Goal: Information Seeking & Learning: Compare options

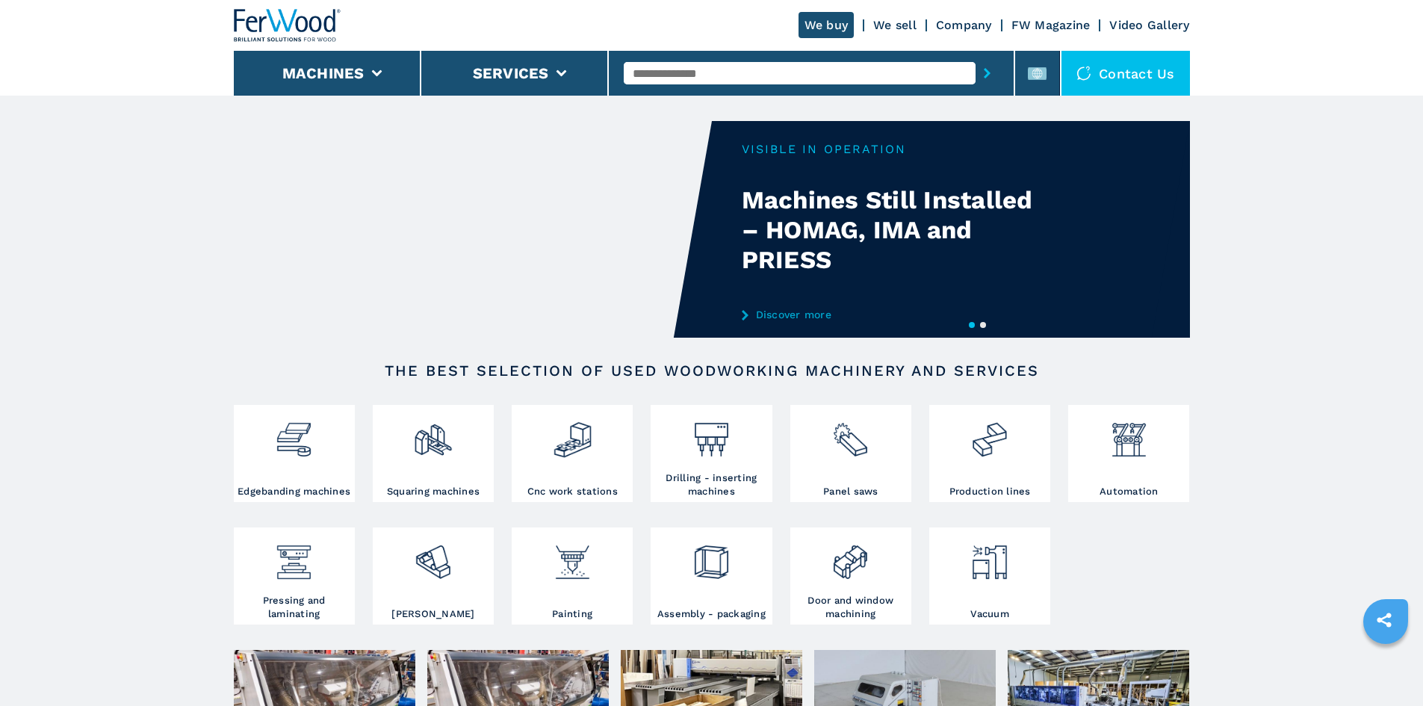
click at [685, 69] on input "text" at bounding box center [800, 73] width 352 height 22
paste input "******"
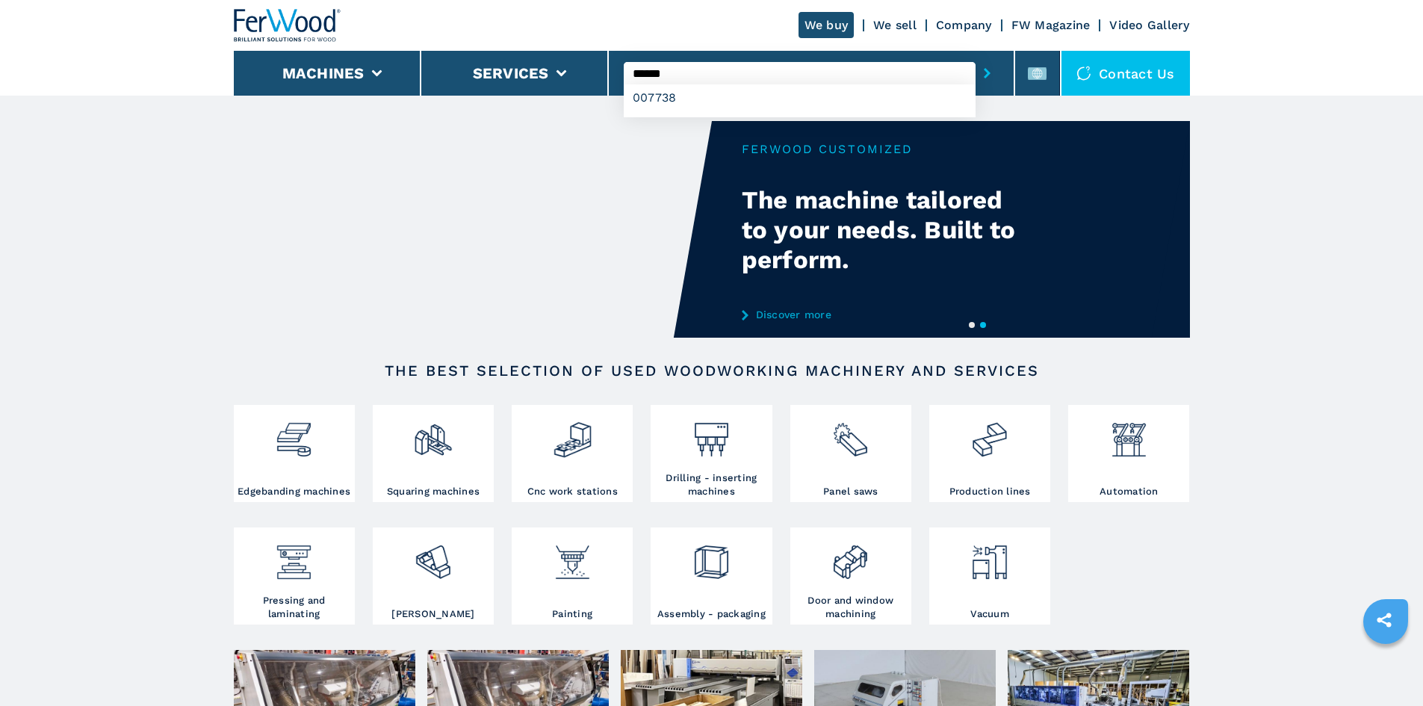
type input "******"
click at [984, 75] on icon "submit-button" at bounding box center [987, 73] width 7 height 10
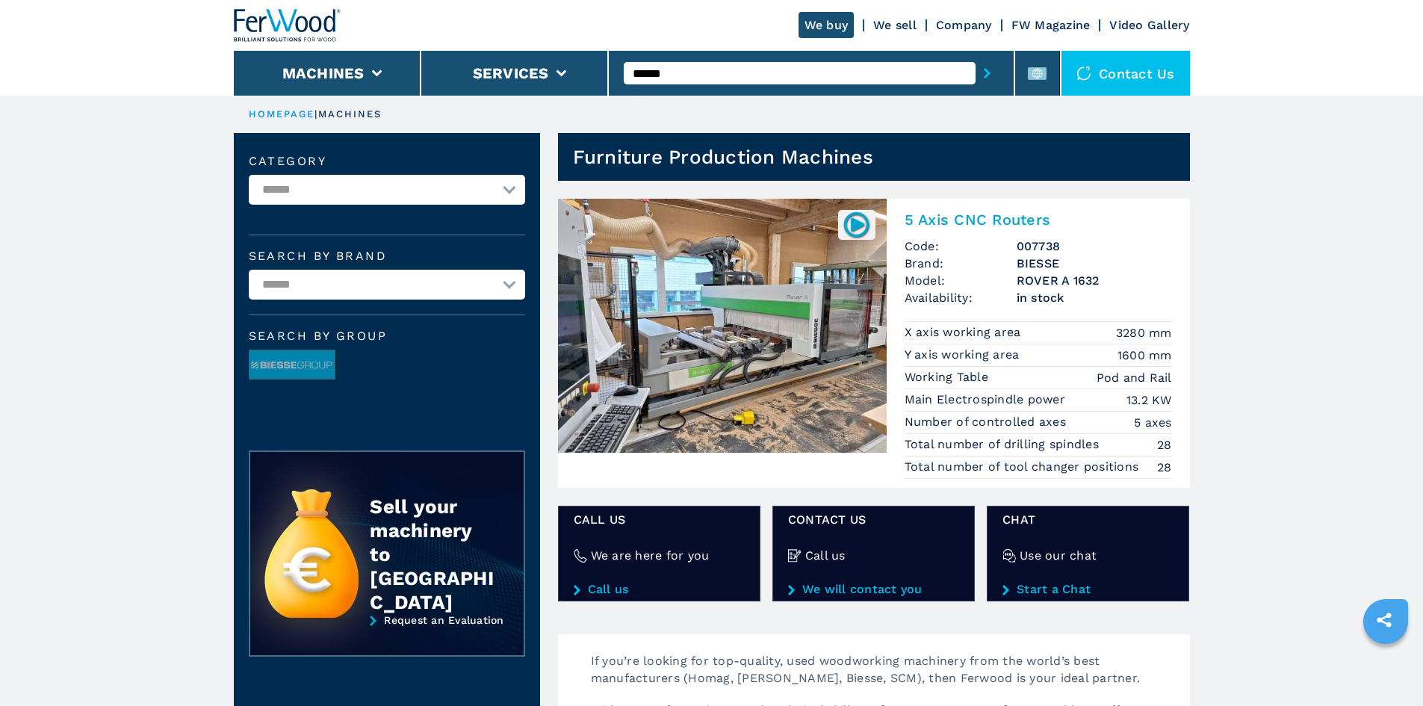
click at [1004, 217] on h2 "5 Axis CNC Routers" at bounding box center [1037, 220] width 267 height 18
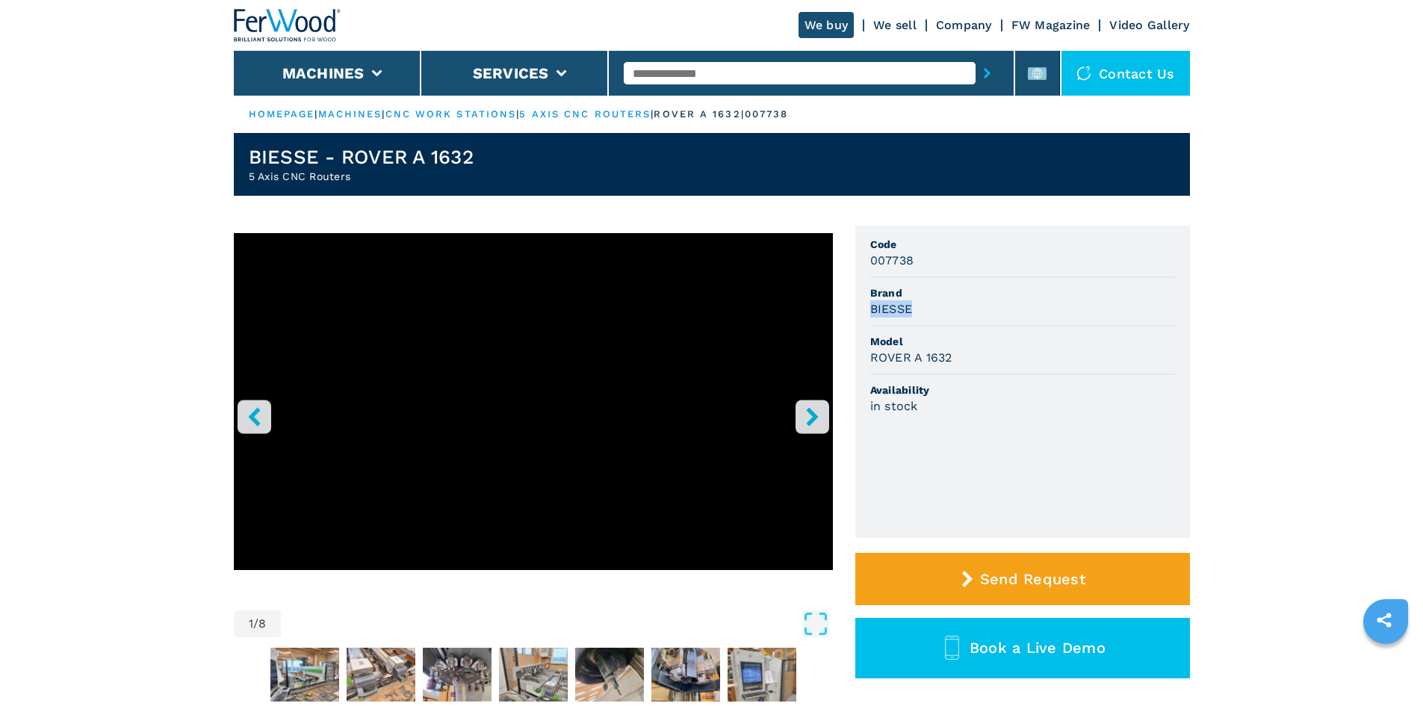
drag, startPoint x: 871, startPoint y: 308, endPoint x: 915, endPoint y: 311, distance: 44.2
click at [915, 311] on div "BIESSE" at bounding box center [1022, 308] width 305 height 17
copy h3 "BIESSE"
click at [1013, 417] on li "Availability in stock" at bounding box center [1022, 398] width 305 height 47
drag, startPoint x: 870, startPoint y: 356, endPoint x: 964, endPoint y: 363, distance: 94.4
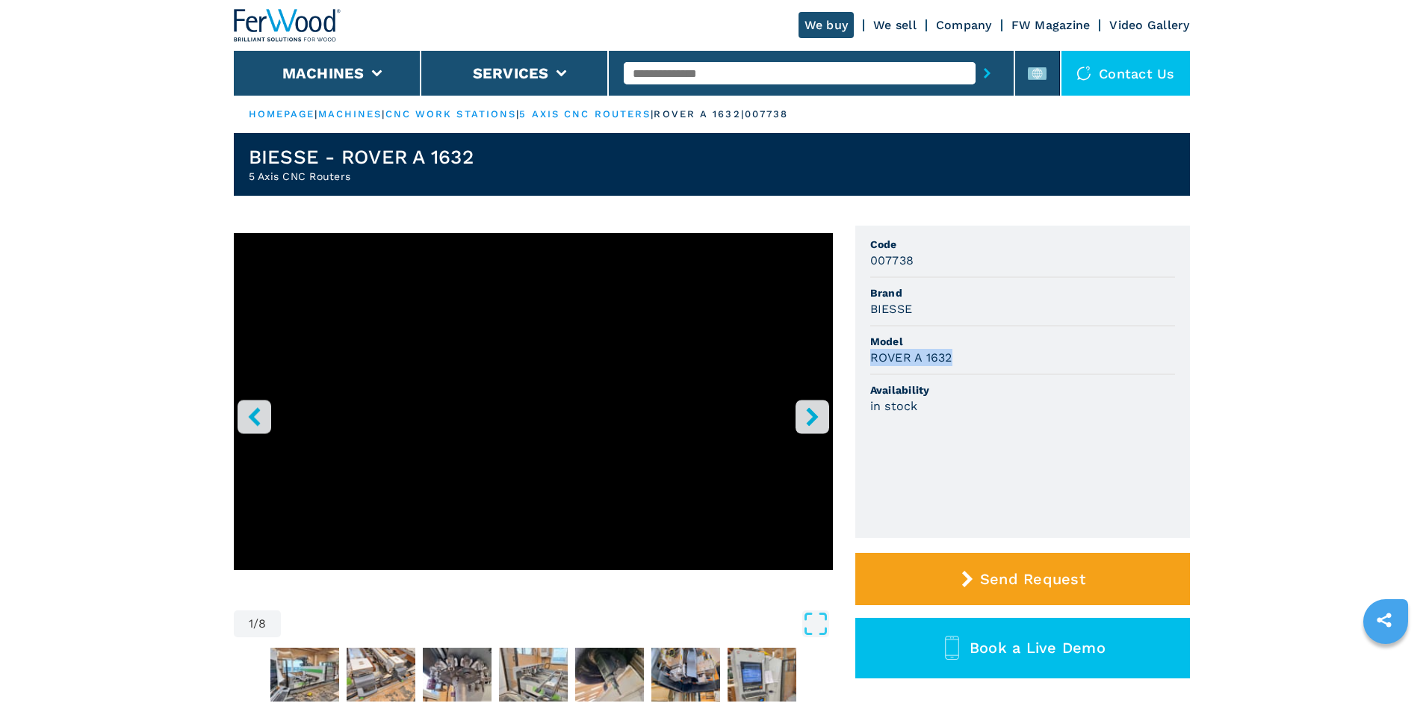
click at [964, 363] on div "ROVER A 1632" at bounding box center [1022, 357] width 305 height 17
copy h3 "ROVER A 1632"
click at [1138, 388] on span "Availability" at bounding box center [1022, 389] width 305 height 15
drag, startPoint x: 875, startPoint y: 261, endPoint x: 920, endPoint y: 267, distance: 45.1
click at [920, 267] on div "007738" at bounding box center [1022, 260] width 305 height 17
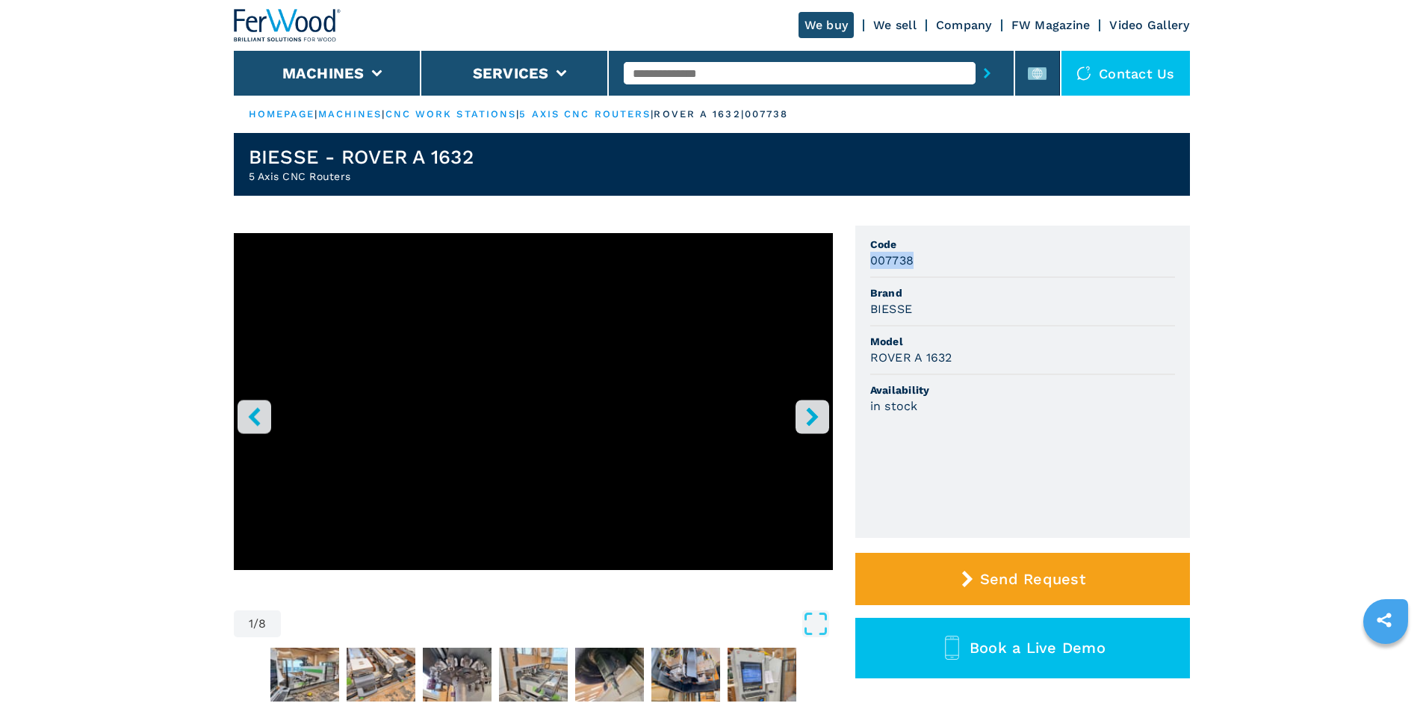
copy h3 "007738"
click at [935, 295] on span "Brand" at bounding box center [1022, 292] width 305 height 15
click at [719, 81] on input "text" at bounding box center [800, 73] width 352 height 22
paste input "******"
type input "******"
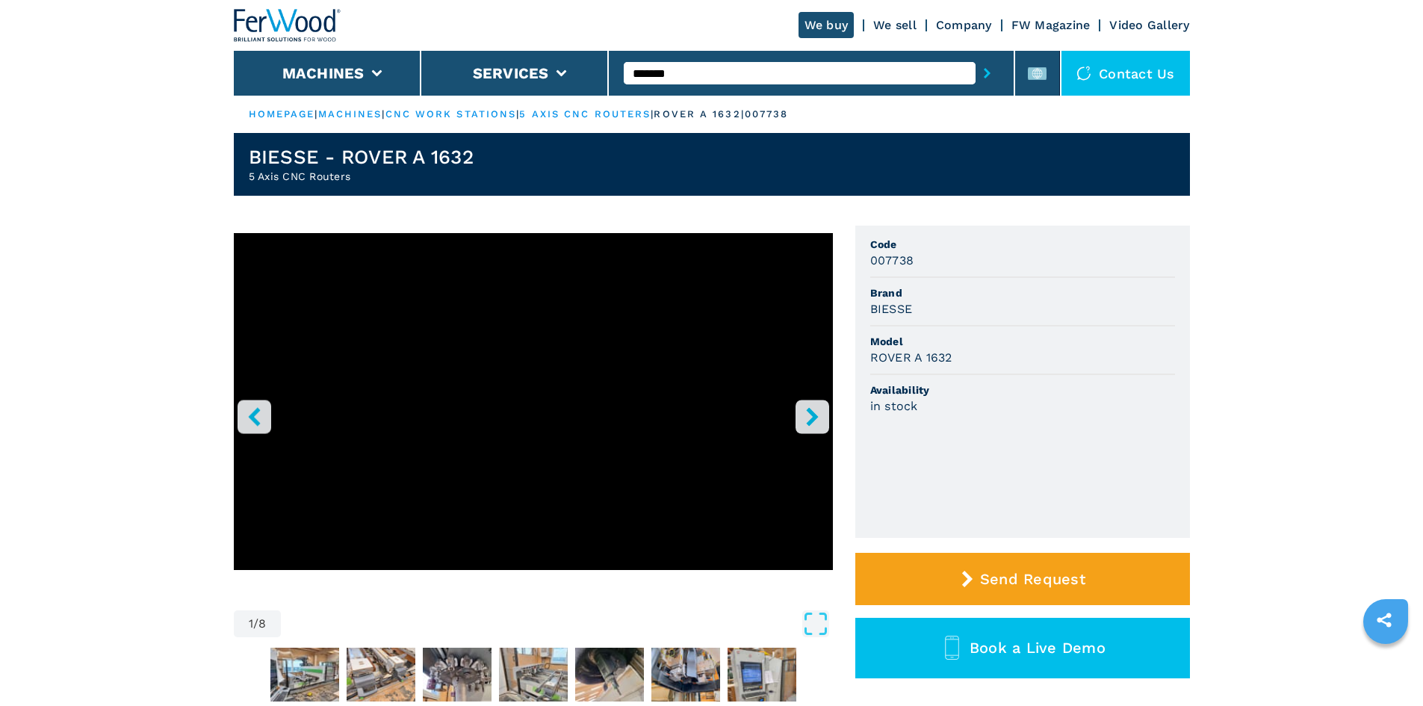
click at [984, 75] on icon "submit-button" at bounding box center [987, 73] width 7 height 10
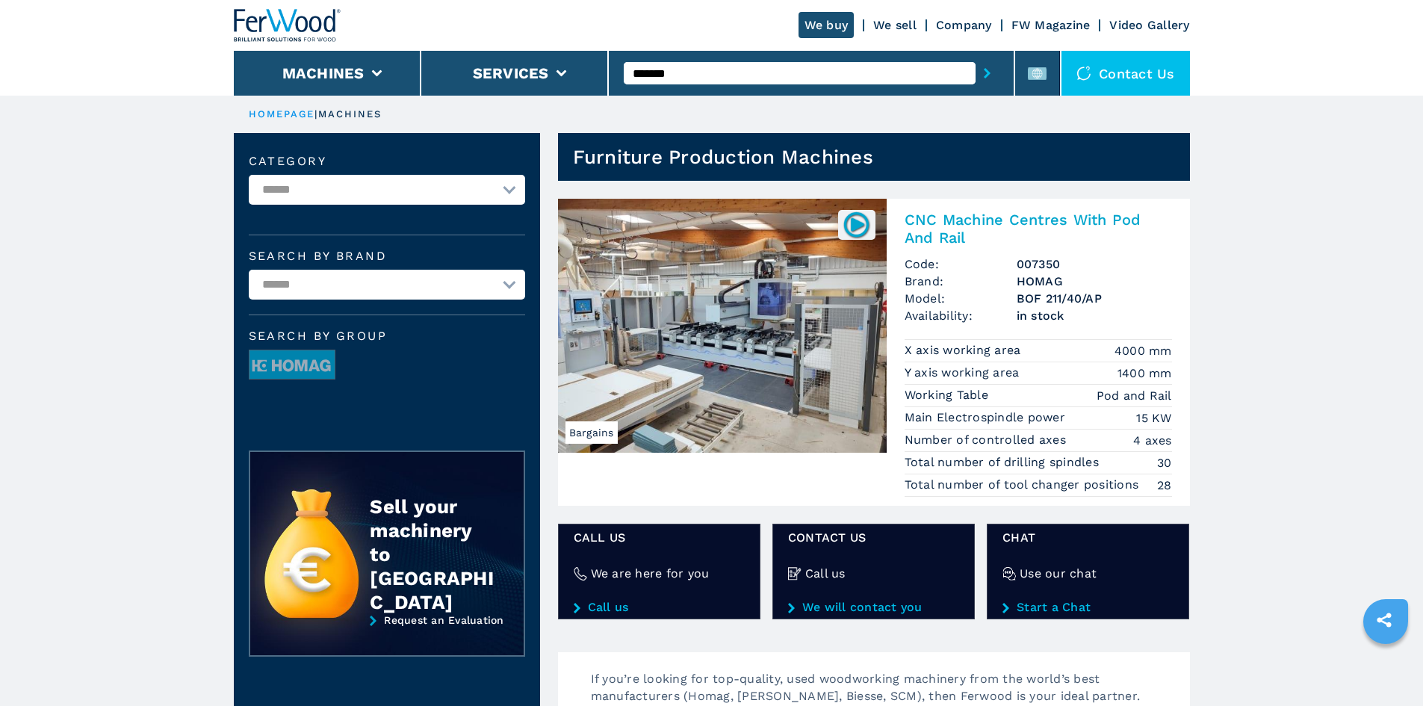
click at [1017, 219] on h2 "CNC Machine Centres With Pod And Rail" at bounding box center [1037, 229] width 267 height 36
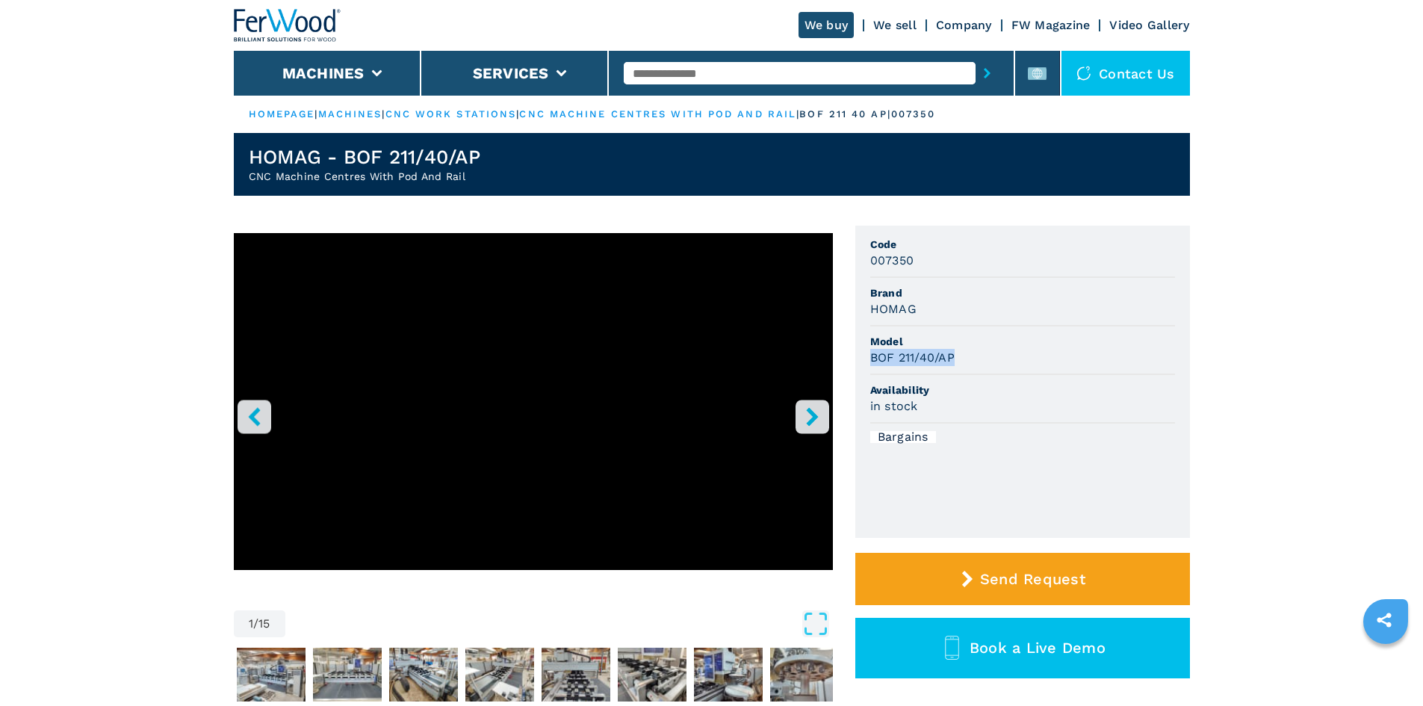
drag, startPoint x: 870, startPoint y: 356, endPoint x: 987, endPoint y: 361, distance: 116.6
click at [987, 361] on div "BOF 211/40/AP" at bounding box center [1022, 357] width 305 height 17
copy h3 "BOF 211/40/AP"
click at [893, 260] on h3 "007350" at bounding box center [892, 260] width 44 height 17
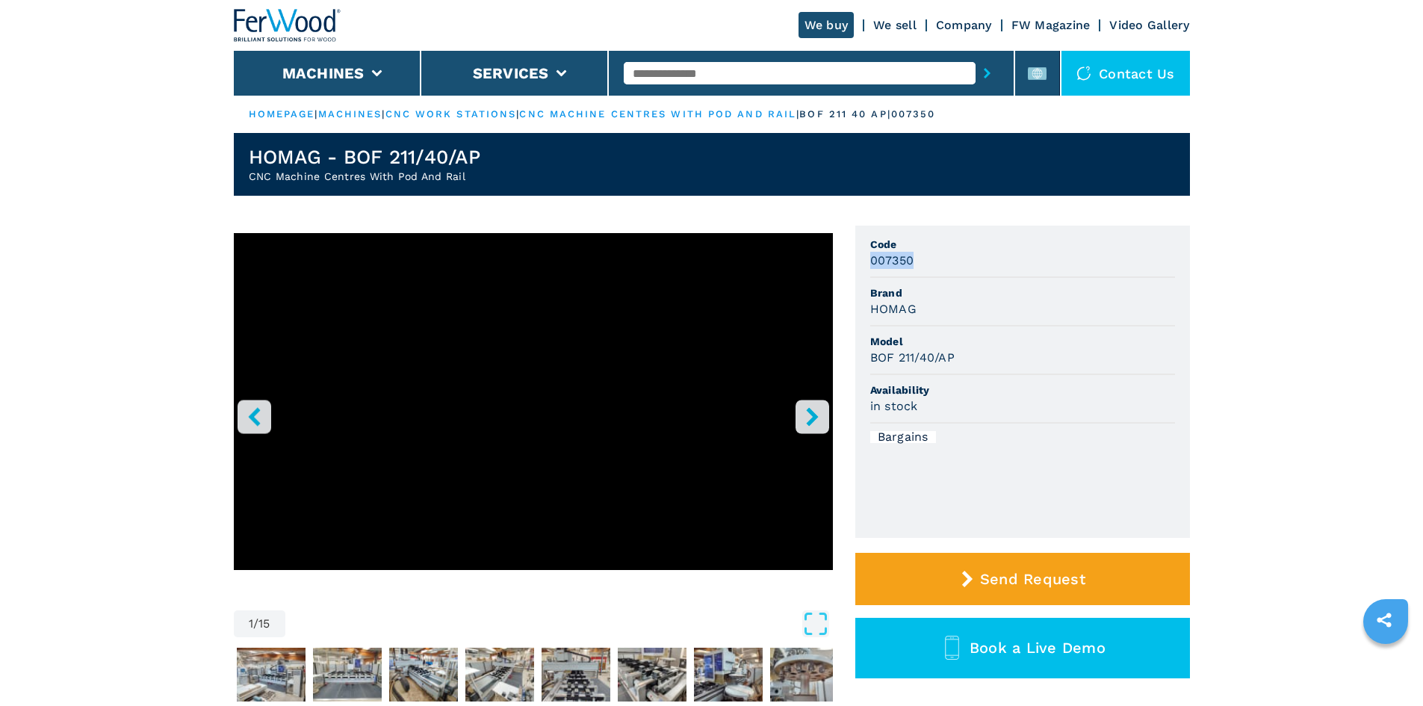
copy h3 "007350"
click at [938, 270] on li "Code 007350" at bounding box center [1022, 253] width 305 height 49
click at [987, 359] on div "BOF 211/40/AP" at bounding box center [1022, 357] width 305 height 17
drag, startPoint x: 871, startPoint y: 308, endPoint x: 928, endPoint y: 318, distance: 57.6
click at [928, 318] on li "Brand HOMAG" at bounding box center [1022, 302] width 305 height 49
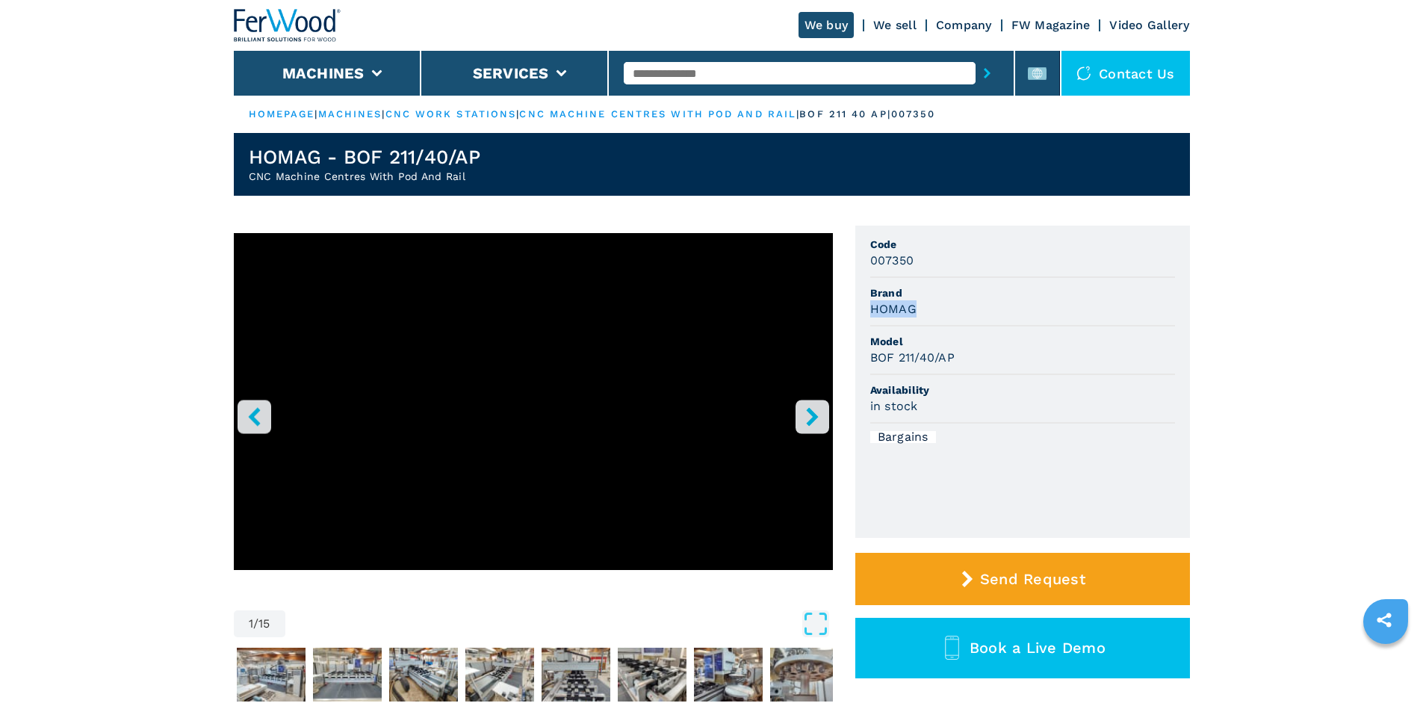
copy h3 "HOMAG"
click at [937, 316] on div "HOMAG" at bounding box center [1022, 308] width 305 height 17
click at [946, 334] on span "Model" at bounding box center [1022, 341] width 305 height 15
drag, startPoint x: 870, startPoint y: 359, endPoint x: 1045, endPoint y: 375, distance: 175.5
click at [1045, 375] on ul "Code 007350 Brand HOMAG Model BOF 211/40/AP Availability in stock Bargains" at bounding box center [1022, 382] width 335 height 312
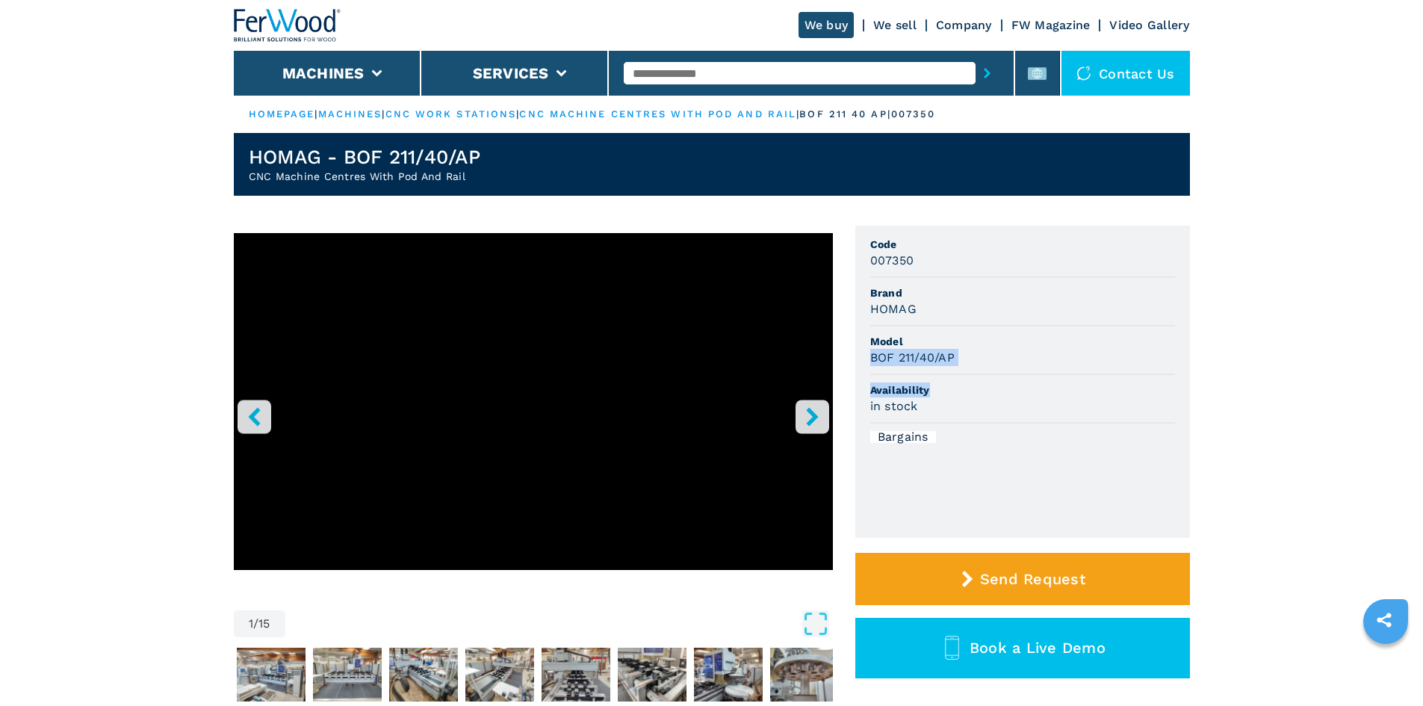
click at [996, 359] on div "BOF 211/40/AP" at bounding box center [1022, 357] width 305 height 17
drag, startPoint x: 871, startPoint y: 359, endPoint x: 960, endPoint y: 364, distance: 89.0
click at [960, 364] on div "BOF 211/40/AP" at bounding box center [1022, 357] width 305 height 17
copy h3 "BOF 211/40/AP"
click at [1031, 373] on li "Model BOF 211/40/AP" at bounding box center [1022, 350] width 305 height 49
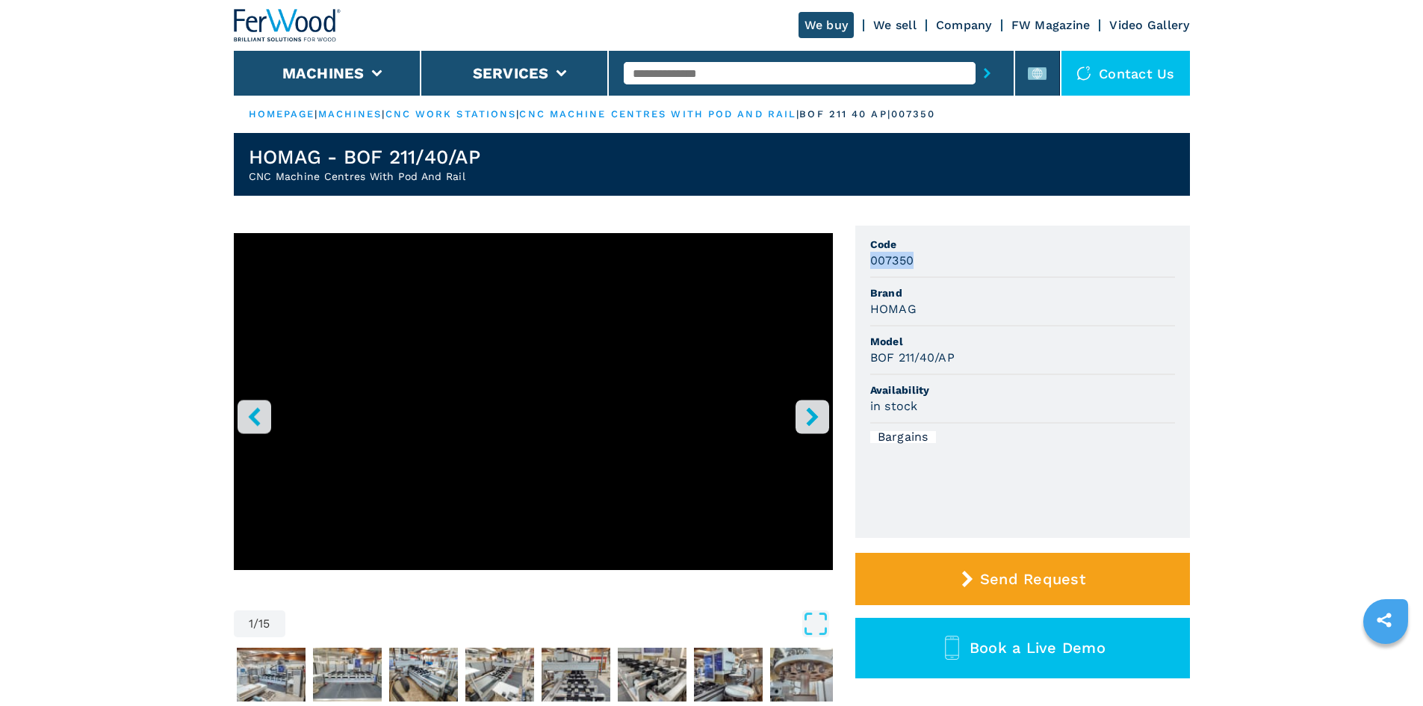
drag, startPoint x: 871, startPoint y: 262, endPoint x: 920, endPoint y: 263, distance: 49.3
click at [920, 263] on div "007350" at bounding box center [1022, 260] width 305 height 17
copy h3 "007350"
click at [684, 74] on input "text" at bounding box center [800, 73] width 352 height 22
paste input "******"
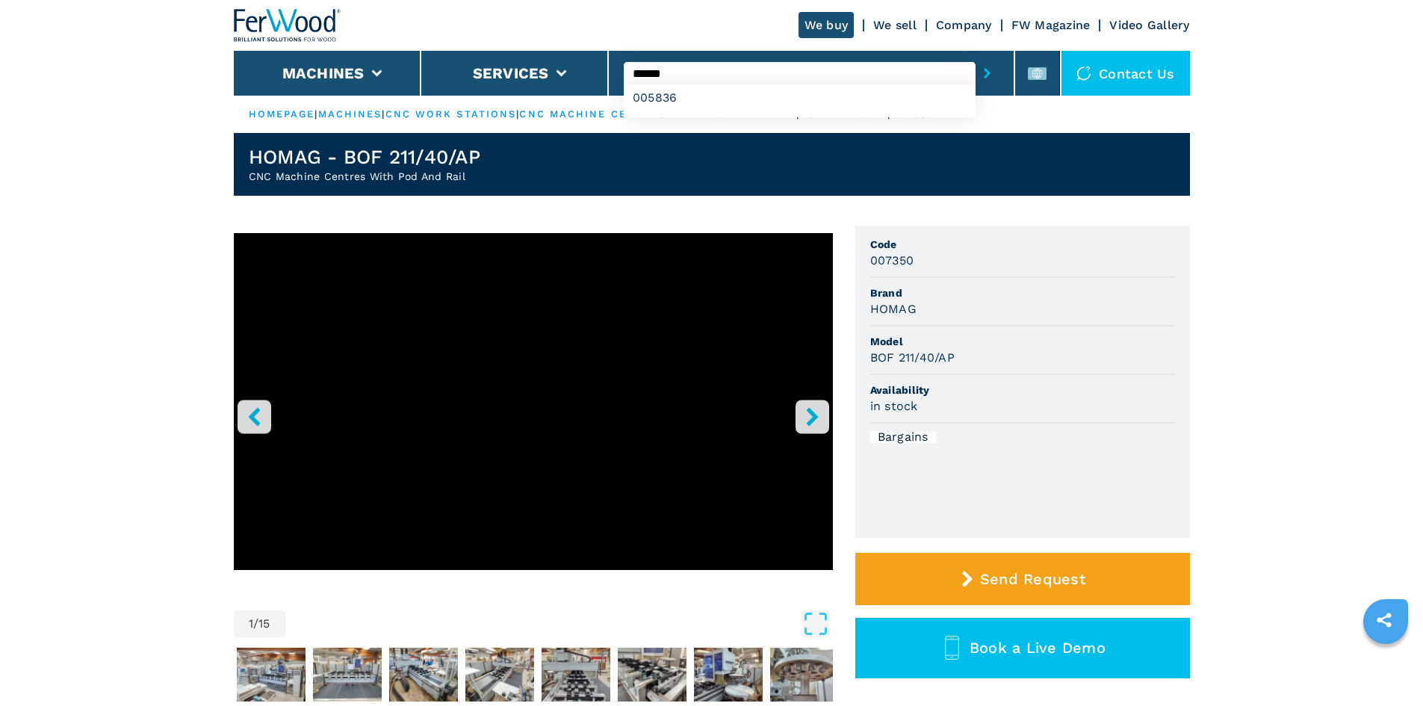
type input "******"
click at [984, 74] on icon "submit-button" at bounding box center [987, 73] width 7 height 10
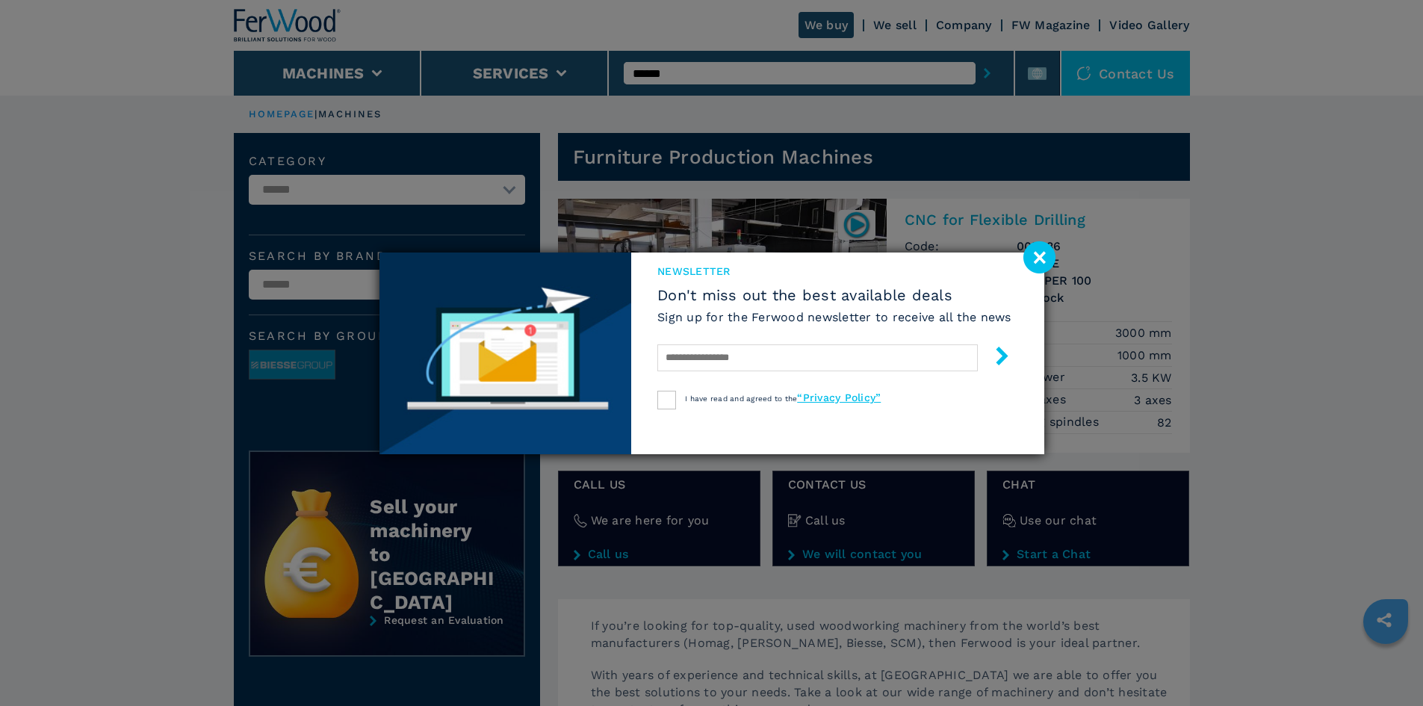
click at [1047, 259] on image at bounding box center [1039, 257] width 32 height 32
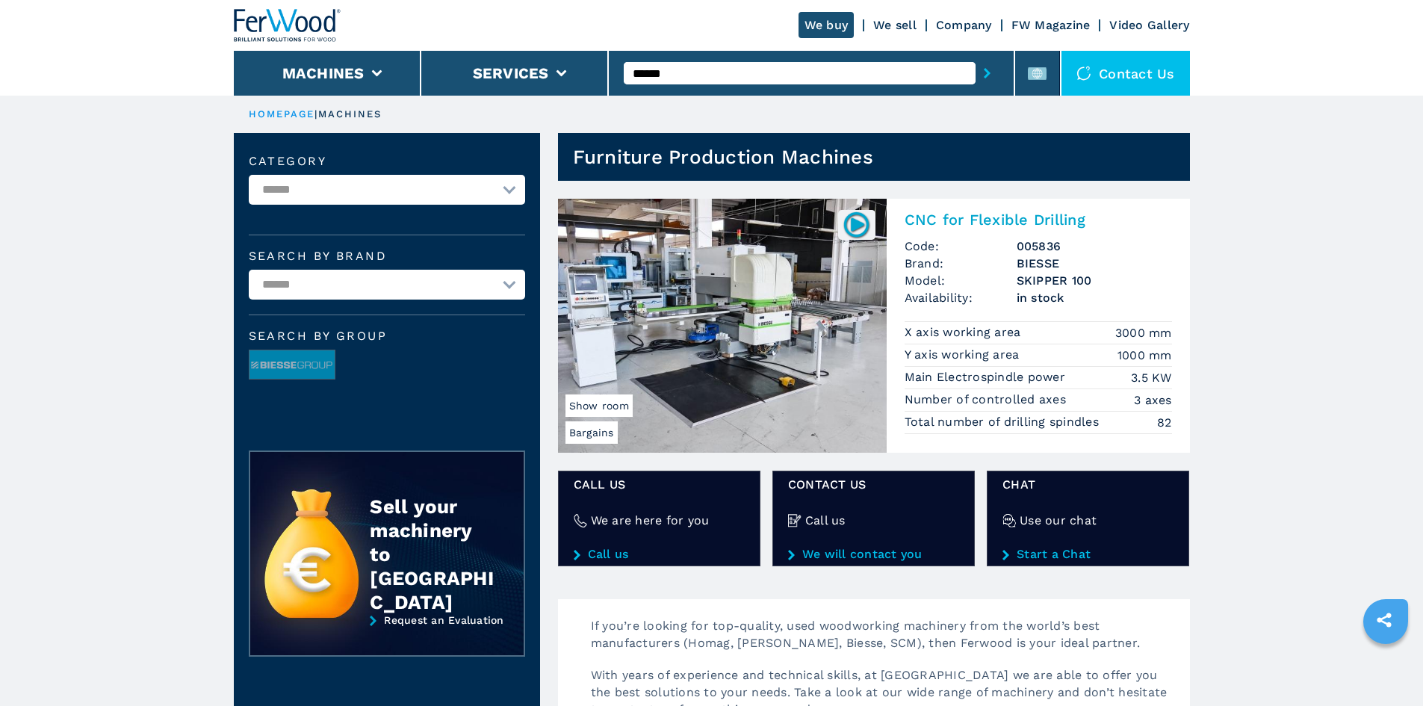
click at [1005, 216] on h2 "CNC for Flexible Drilling" at bounding box center [1037, 220] width 267 height 18
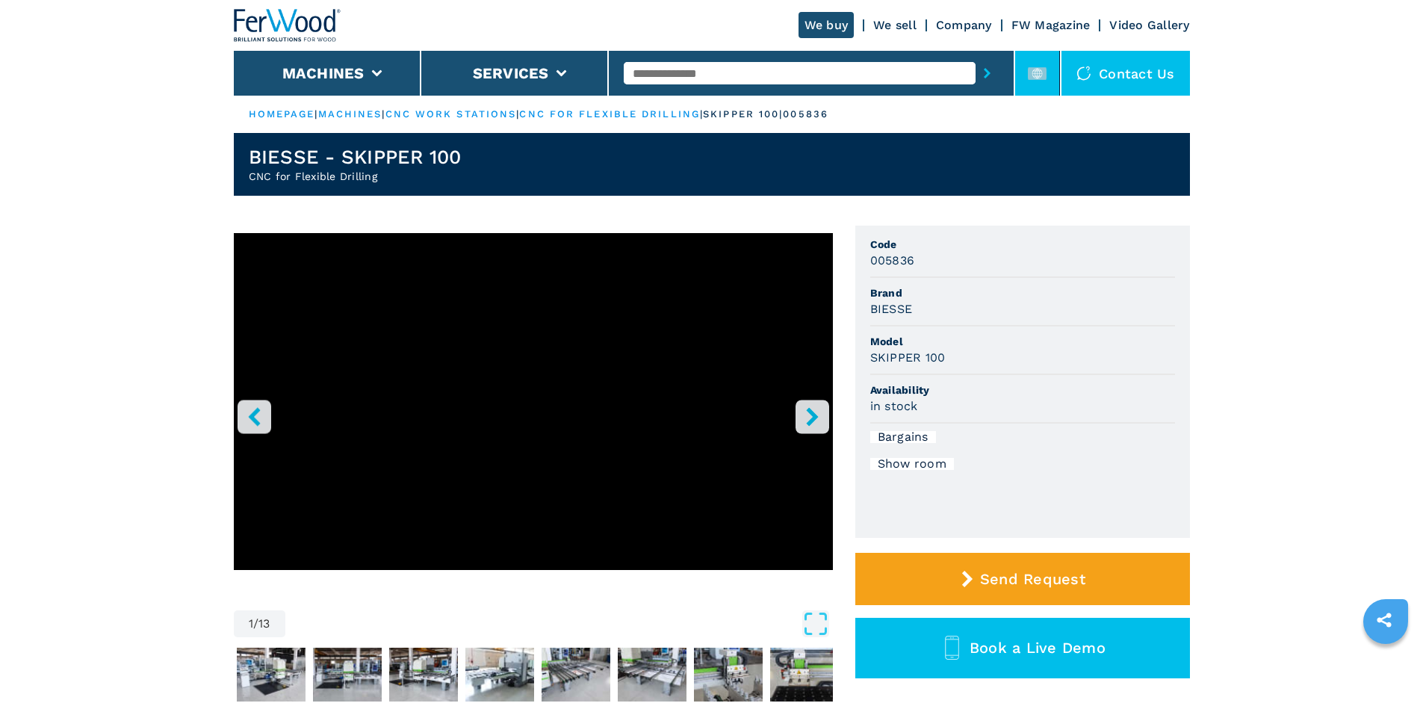
click at [1024, 74] on li at bounding box center [1037, 73] width 45 height 45
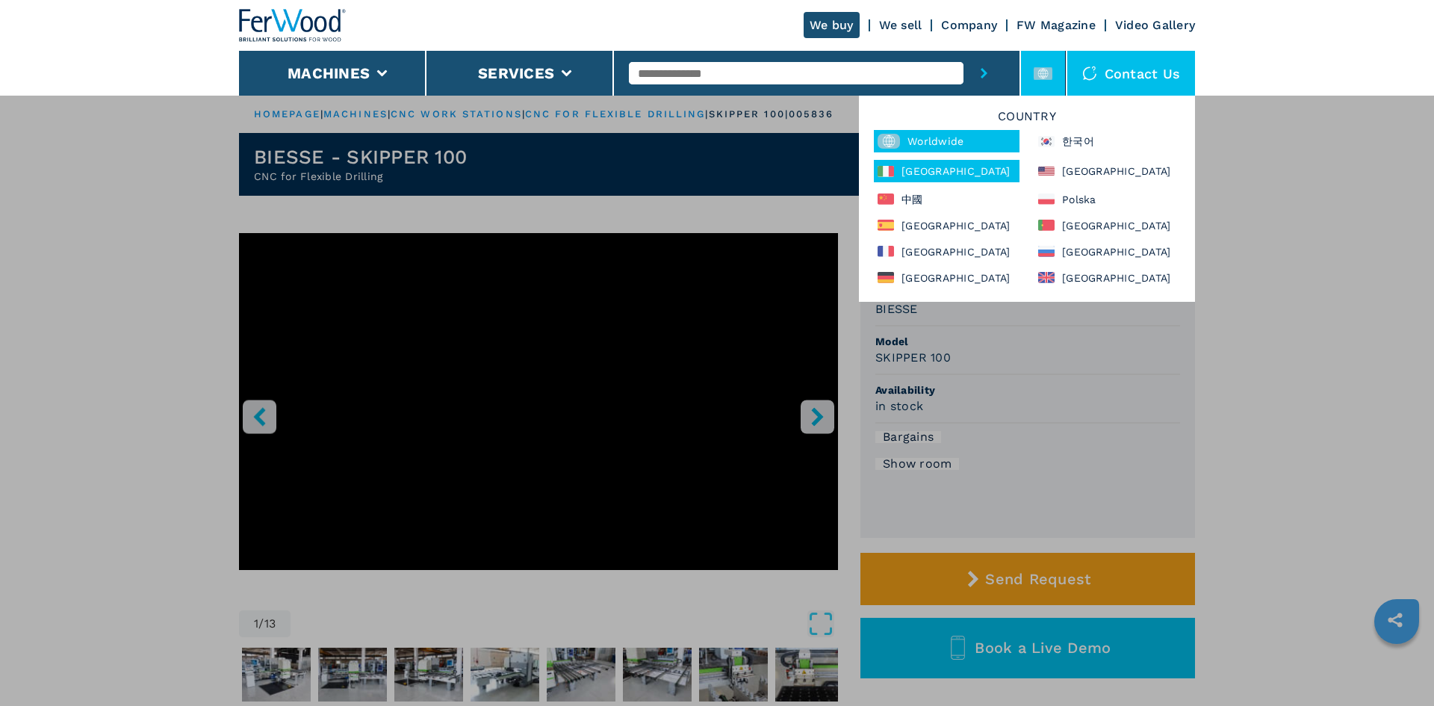
click at [932, 173] on div "Italia" at bounding box center [947, 171] width 146 height 22
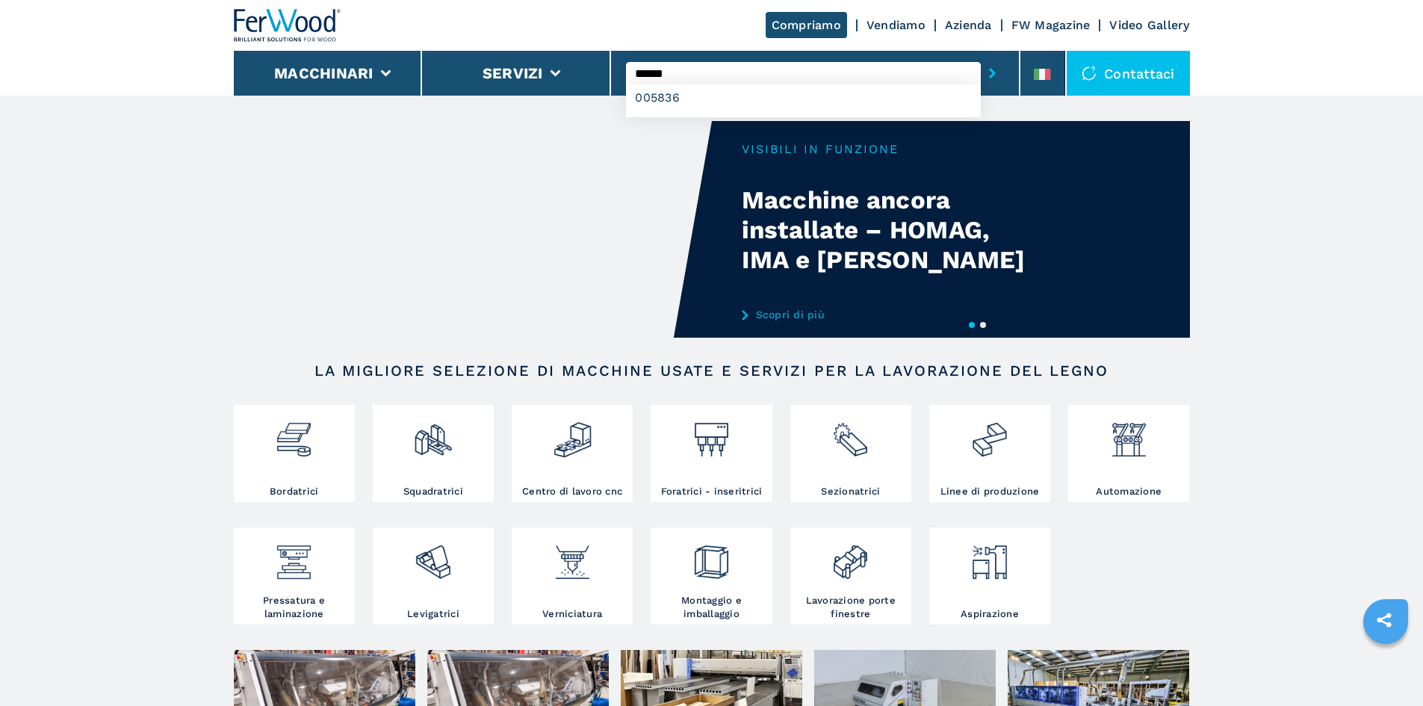
type input "******"
click at [981, 56] on button "submit-button" at bounding box center [992, 73] width 23 height 34
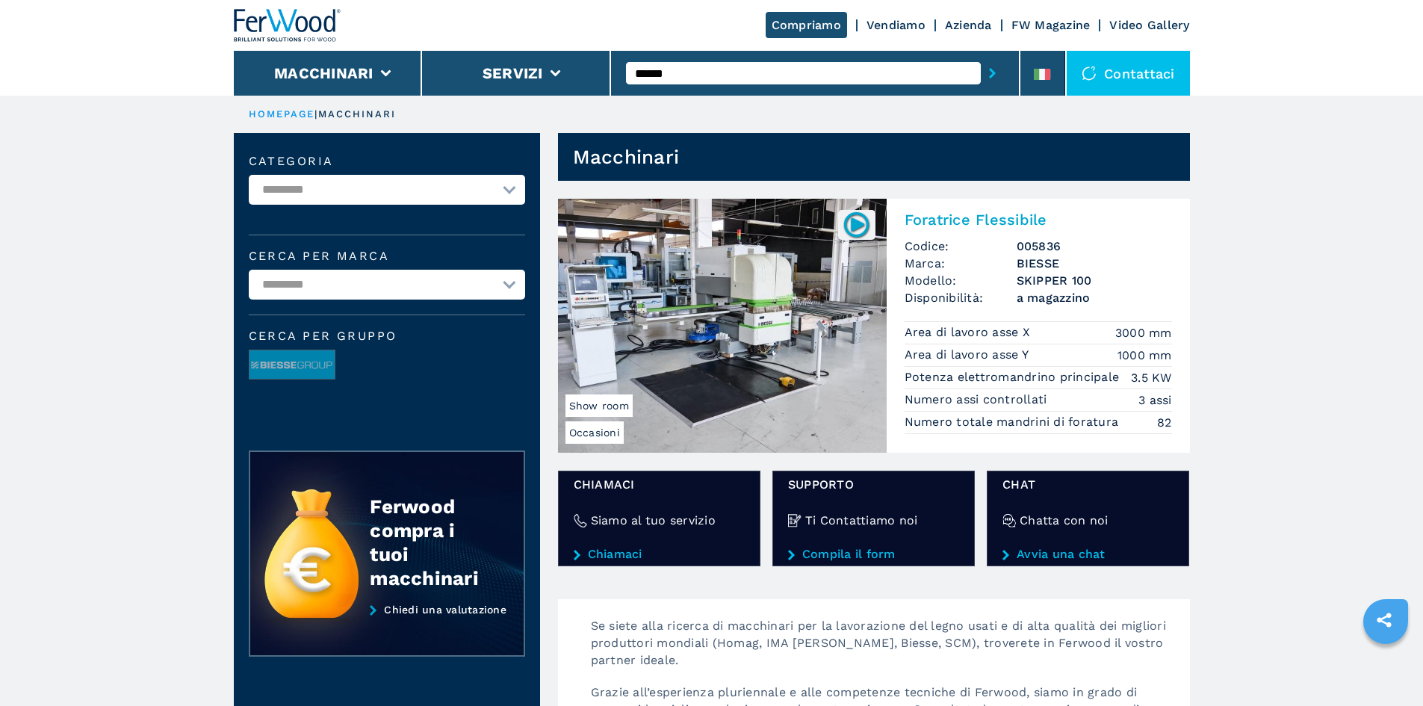
click at [1017, 217] on h2 "Foratrice Flessibile" at bounding box center [1037, 220] width 267 height 18
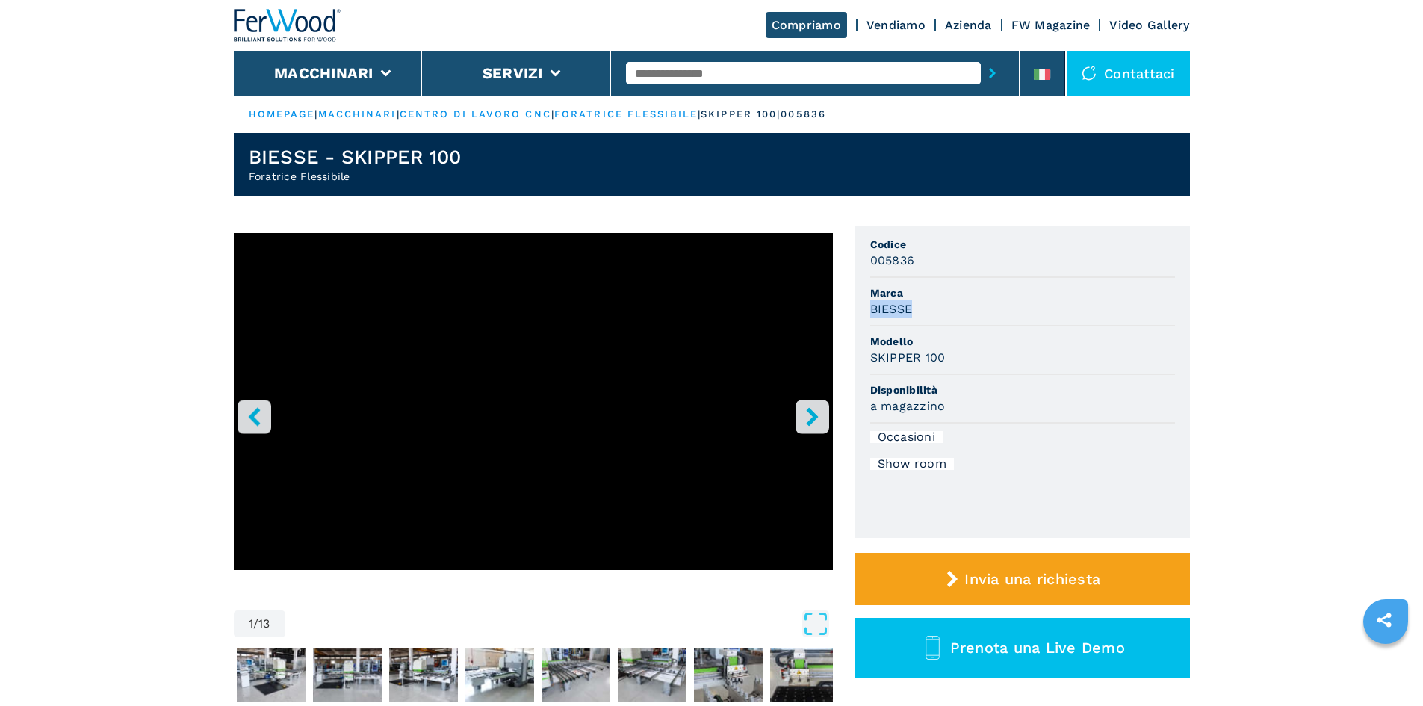
drag, startPoint x: 872, startPoint y: 308, endPoint x: 916, endPoint y: 308, distance: 43.3
click at [916, 308] on div "BIESSE" at bounding box center [1022, 308] width 305 height 17
click at [1009, 273] on li "Codice 005836" at bounding box center [1022, 253] width 305 height 49
click at [1044, 82] on div at bounding box center [1042, 77] width 16 height 17
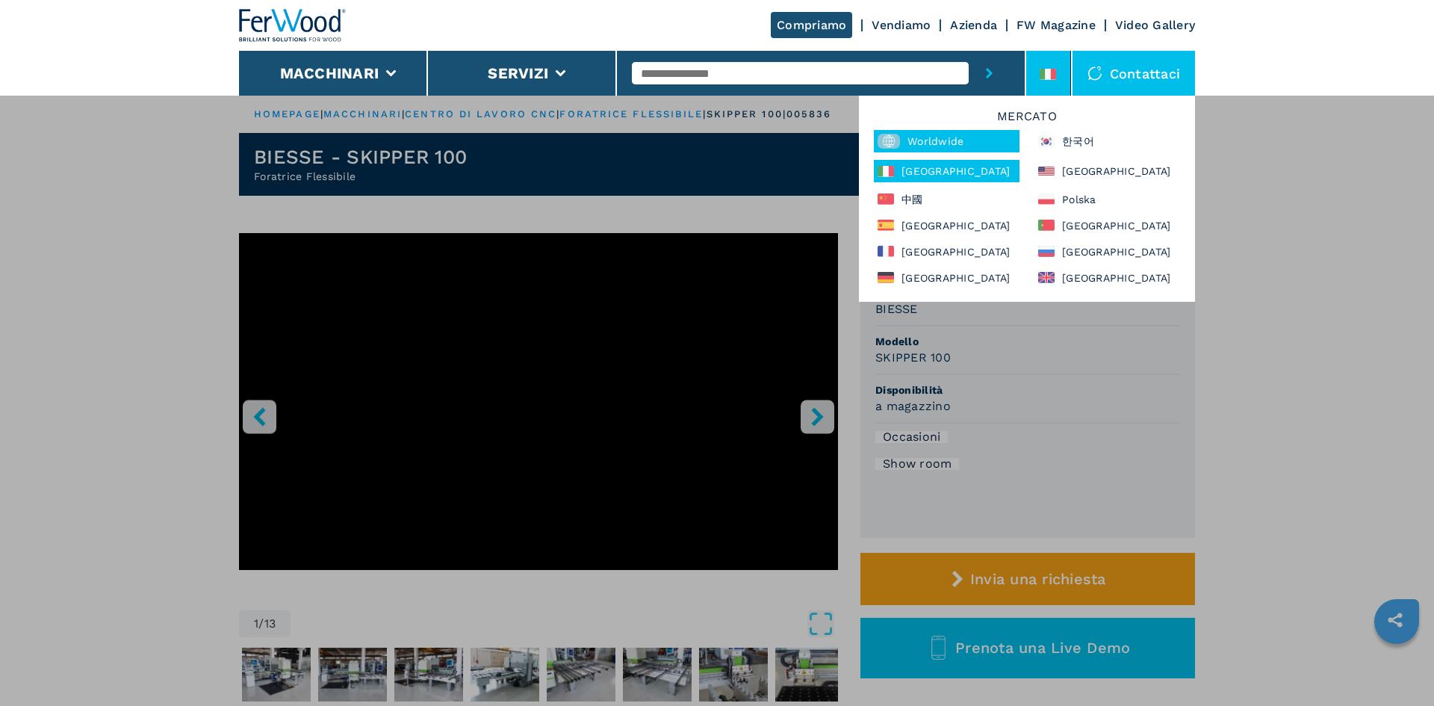
click at [959, 146] on div "Worldwide" at bounding box center [947, 141] width 146 height 22
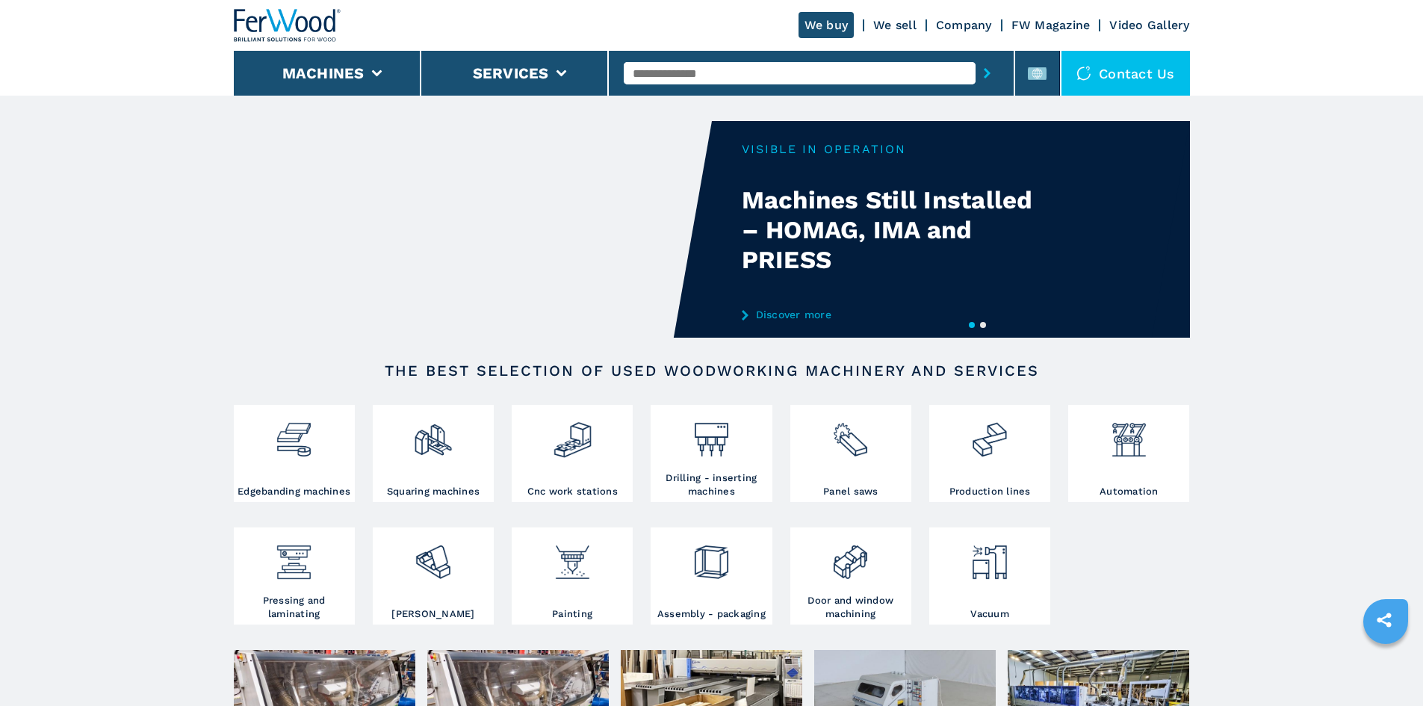
click at [736, 66] on input "text" at bounding box center [800, 73] width 352 height 22
paste input "******"
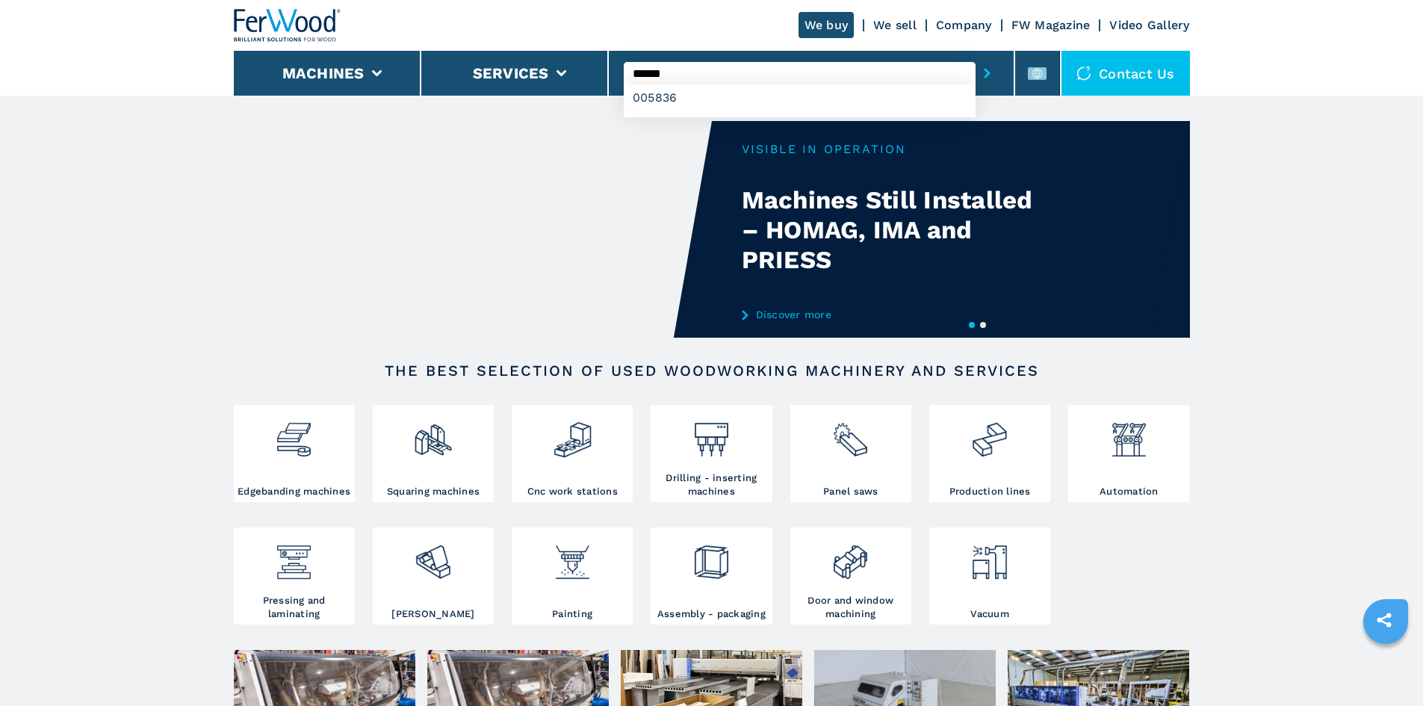
type input "******"
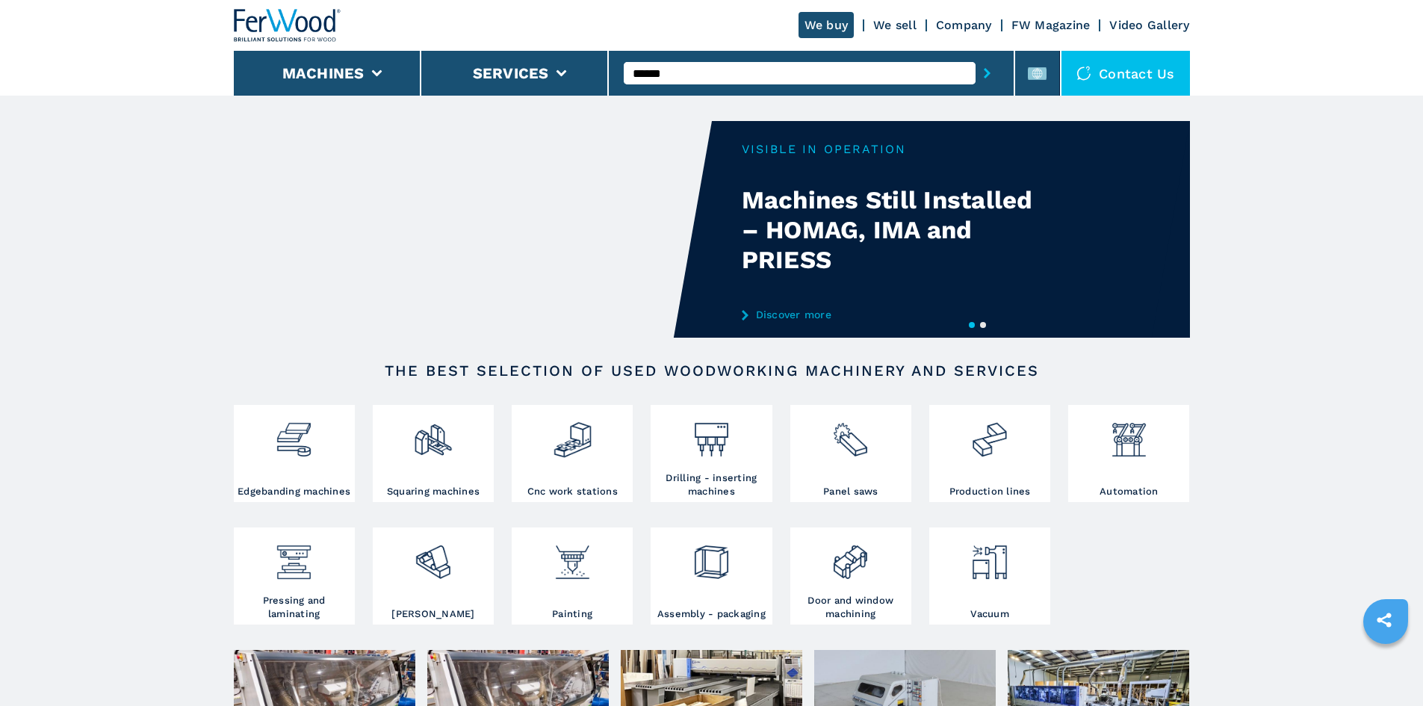
click at [984, 74] on icon "submit-button" at bounding box center [987, 73] width 7 height 10
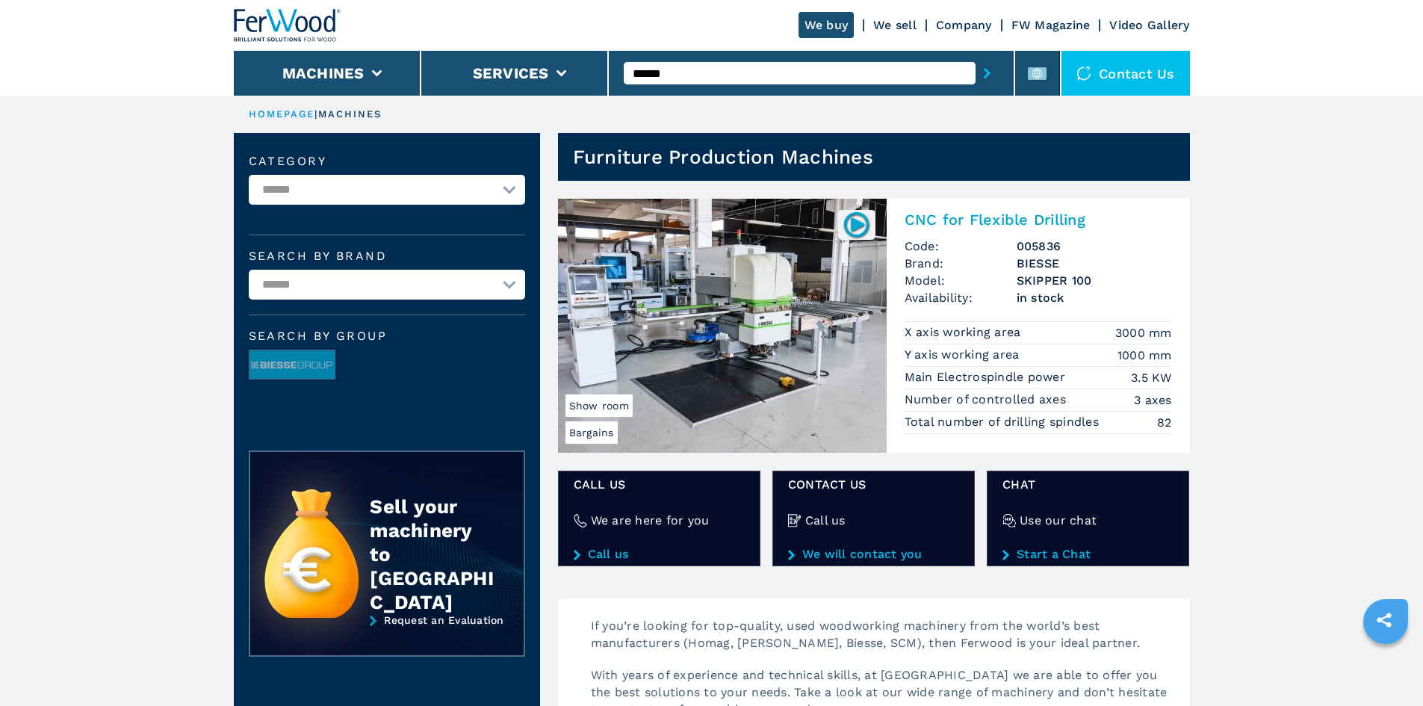
click at [993, 217] on h2 "CNC for Flexible Drilling" at bounding box center [1037, 220] width 267 height 18
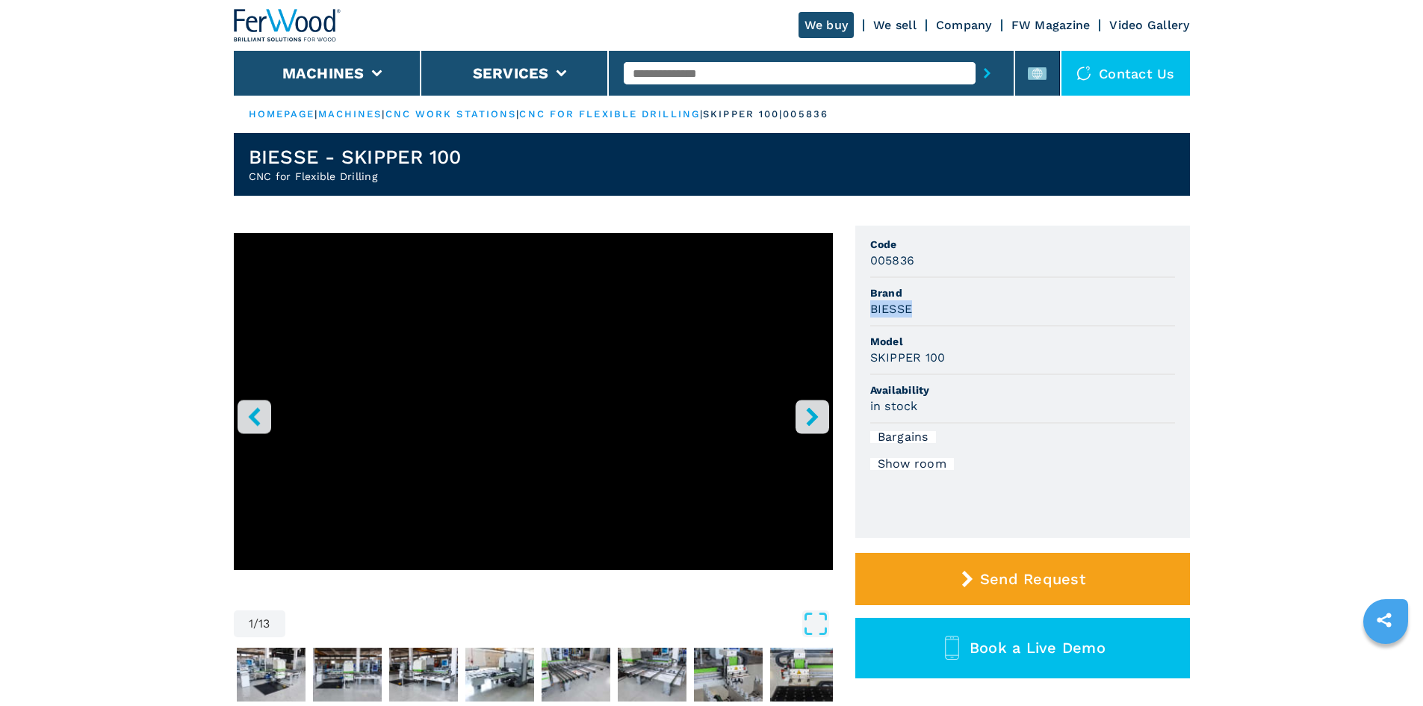
drag, startPoint x: 868, startPoint y: 306, endPoint x: 913, endPoint y: 310, distance: 45.0
click at [913, 310] on ul "Code 005836 Brand BIESSE Model SKIPPER 100 Availability in stock Bargains Show …" at bounding box center [1022, 382] width 335 height 312
copy h3 "BIESSE"
click at [972, 305] on div "BIESSE" at bounding box center [1022, 308] width 305 height 17
drag, startPoint x: 868, startPoint y: 354, endPoint x: 942, endPoint y: 364, distance: 74.6
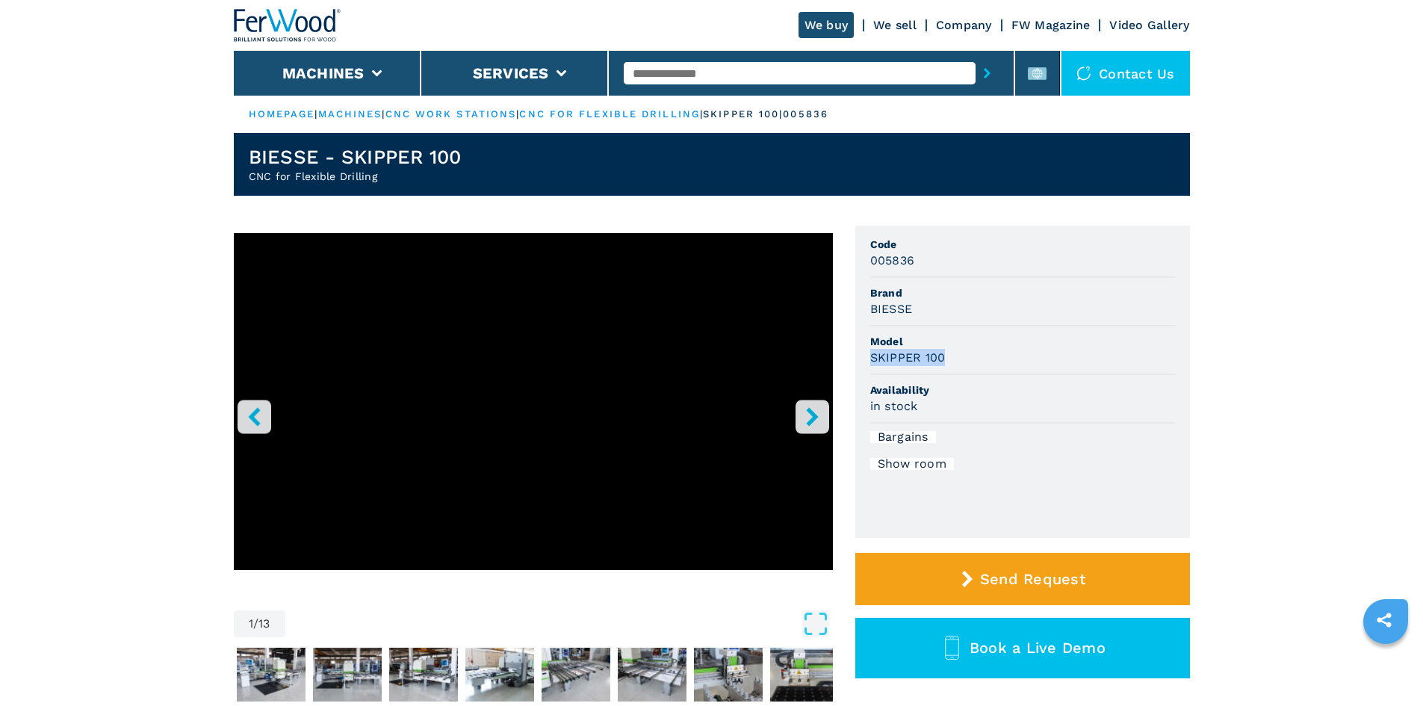
click at [942, 364] on ul "Code 005836 Brand BIESSE Model SKIPPER 100 Availability in stock Bargains Show …" at bounding box center [1022, 382] width 335 height 312
copy h3 "SKIPPER 100"
click at [981, 350] on div "SKIPPER 100" at bounding box center [1022, 357] width 305 height 17
drag, startPoint x: 870, startPoint y: 261, endPoint x: 934, endPoint y: 264, distance: 63.6
click at [932, 264] on div "005836" at bounding box center [1022, 260] width 305 height 17
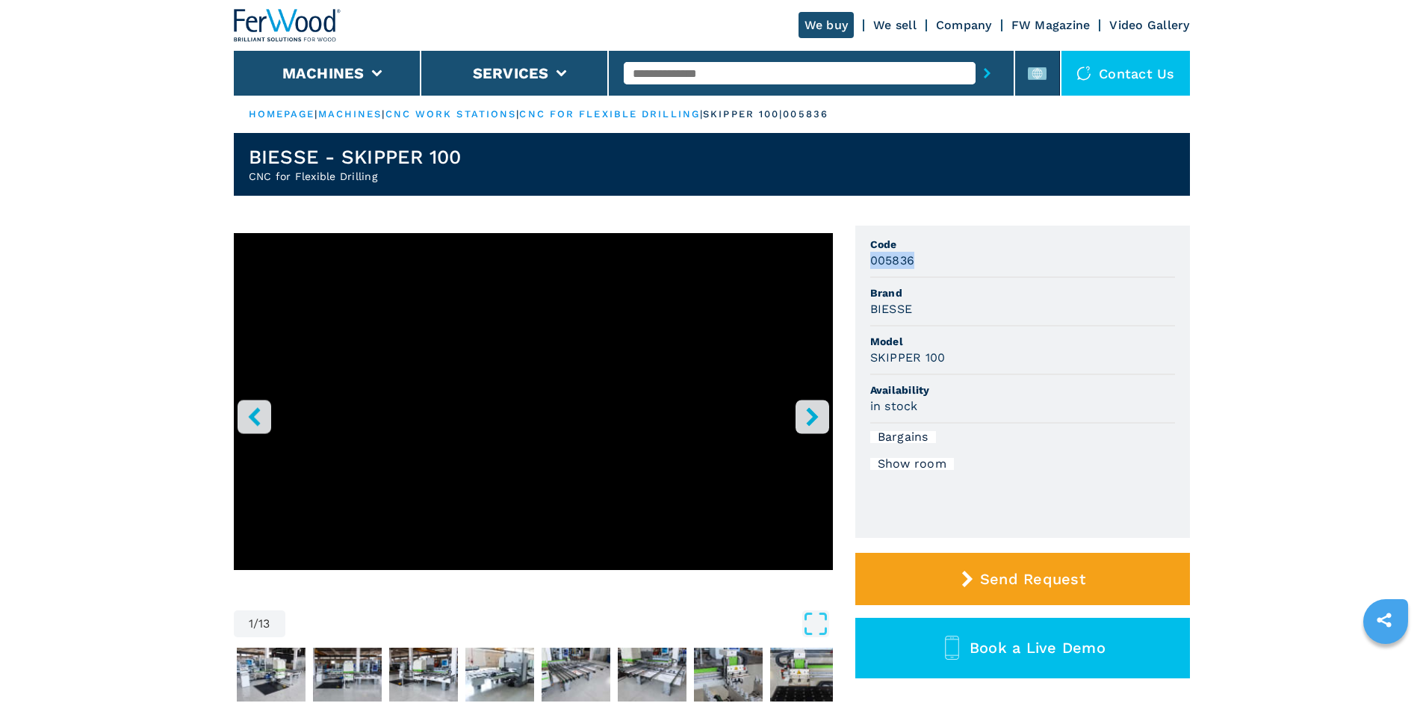
copy h3 "005836"
click at [1128, 372] on li "Model SKIPPER 100" at bounding box center [1022, 350] width 305 height 49
click at [705, 74] on input "text" at bounding box center [800, 73] width 352 height 22
paste input "******"
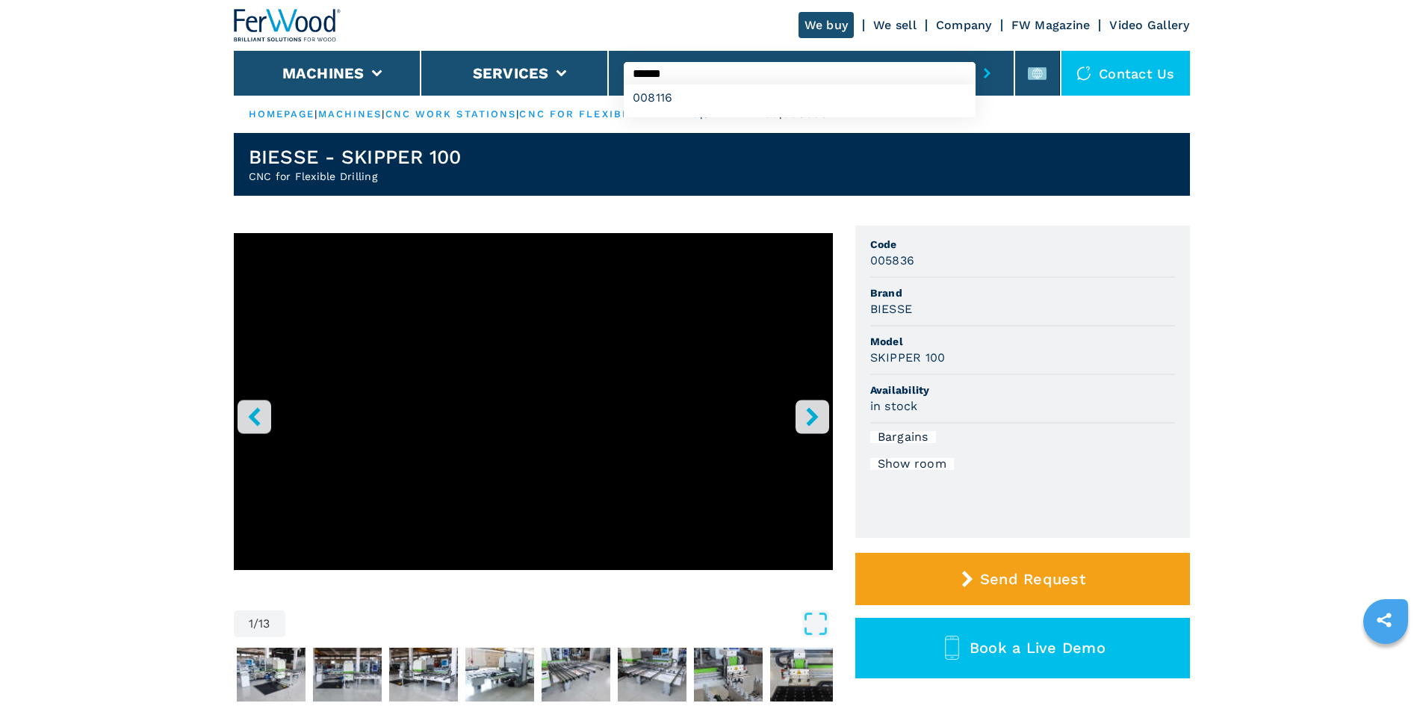
type input "******"
click at [984, 72] on icon "submit-button" at bounding box center [987, 73] width 7 height 10
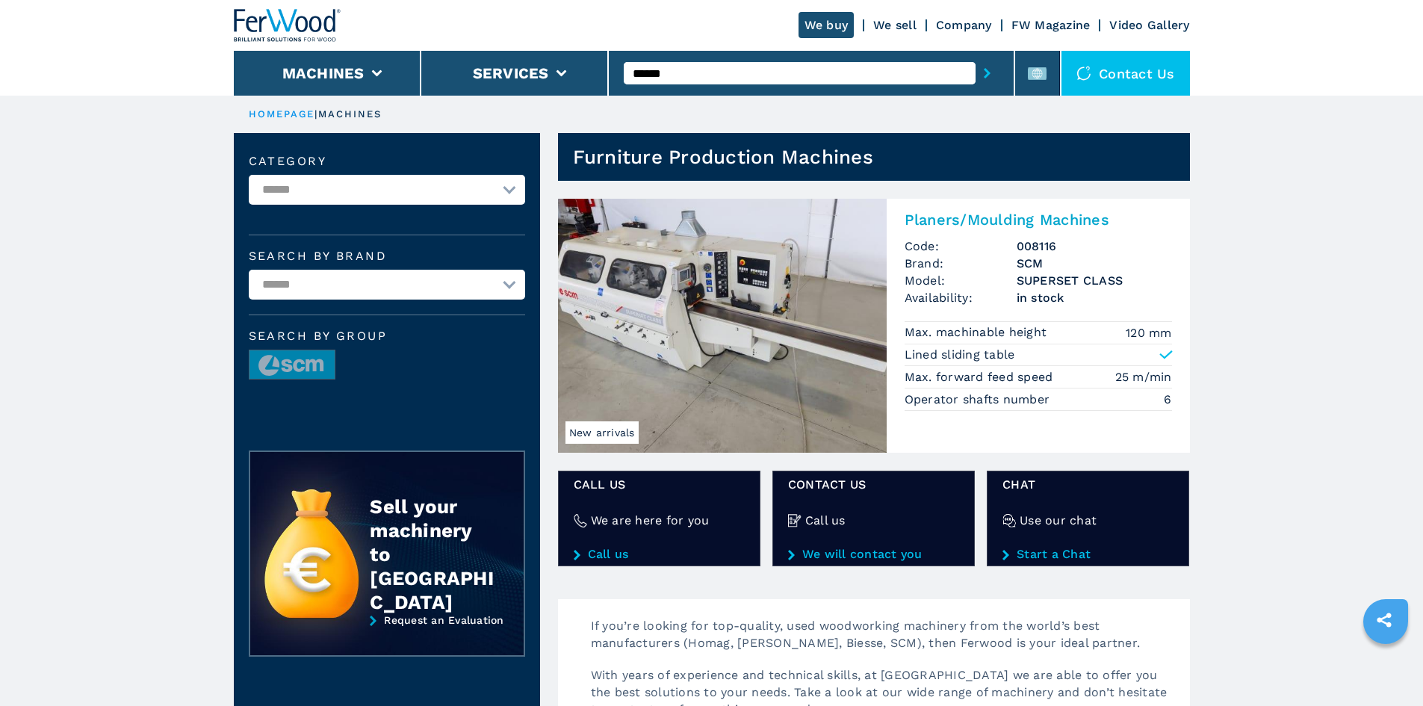
click at [952, 219] on h2 "Planers/Moulding Machines" at bounding box center [1037, 220] width 267 height 18
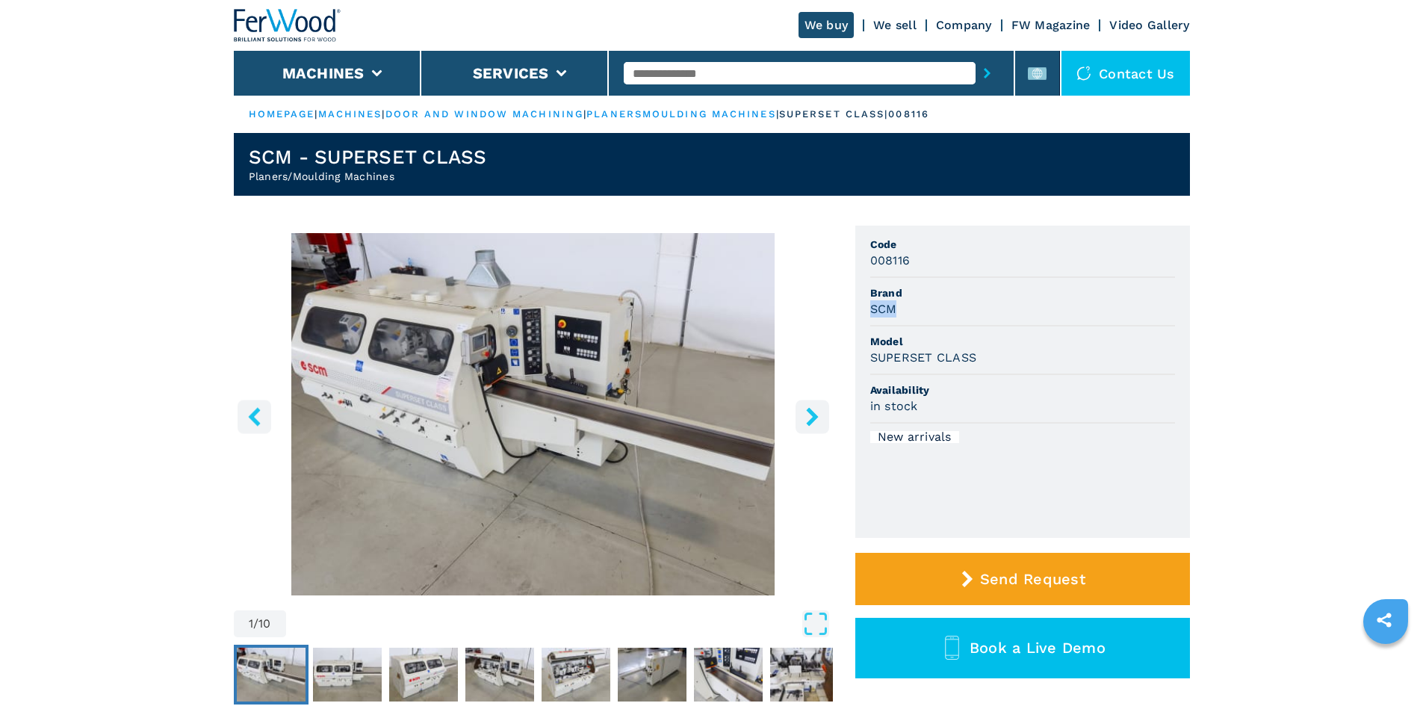
drag, startPoint x: 871, startPoint y: 309, endPoint x: 895, endPoint y: 311, distance: 23.9
click at [895, 311] on h3 "SCM" at bounding box center [883, 308] width 27 height 17
copy h3 "SCM"
drag, startPoint x: 1035, startPoint y: 351, endPoint x: 1014, endPoint y: 338, distance: 24.5
click at [1014, 338] on span "Model" at bounding box center [1022, 341] width 305 height 15
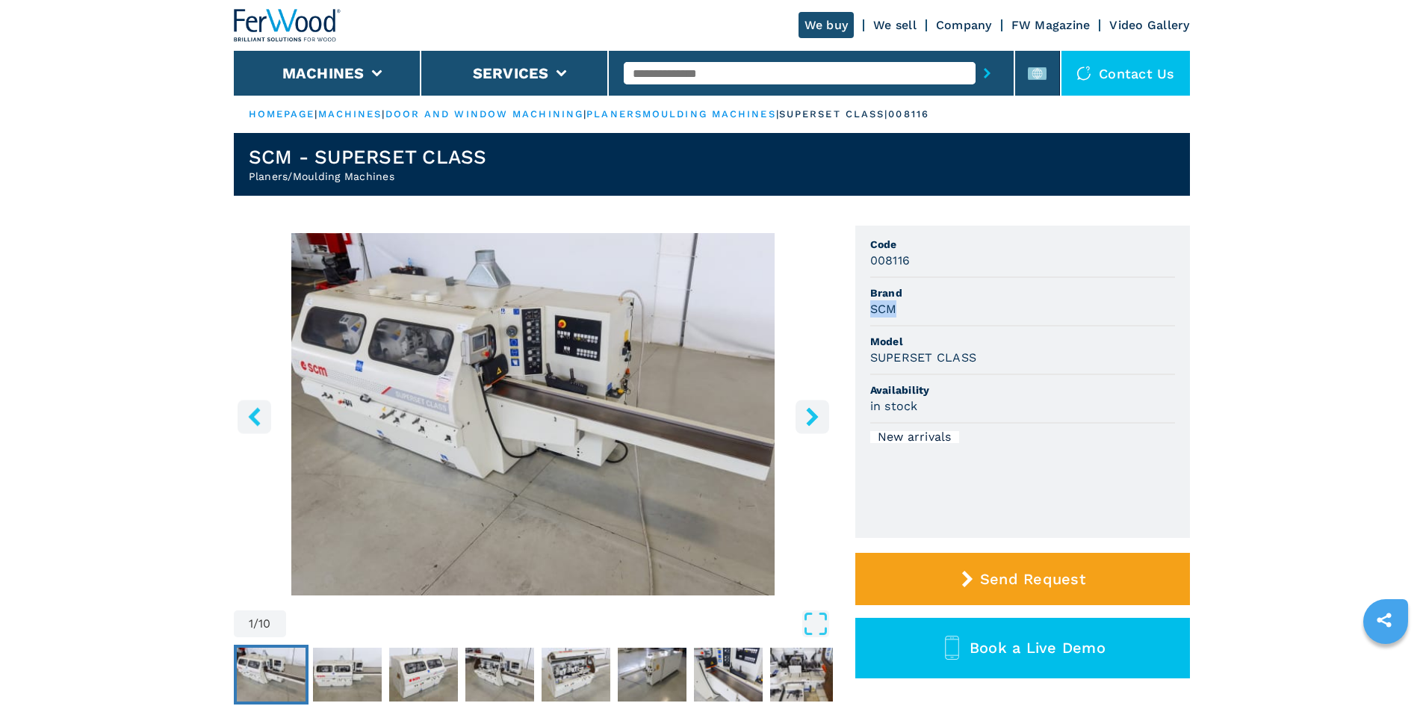
drag, startPoint x: 868, startPoint y: 311, endPoint x: 902, endPoint y: 314, distance: 33.8
click at [899, 314] on ul "Code 008116 Brand SCM Model SUPERSET CLASS Availability in stock New arrivals" at bounding box center [1022, 382] width 335 height 312
copy h3 "SCM"
drag, startPoint x: 1002, startPoint y: 373, endPoint x: 881, endPoint y: 340, distance: 124.7
click at [996, 371] on li "Model SUPERSET CLASS" at bounding box center [1022, 350] width 305 height 49
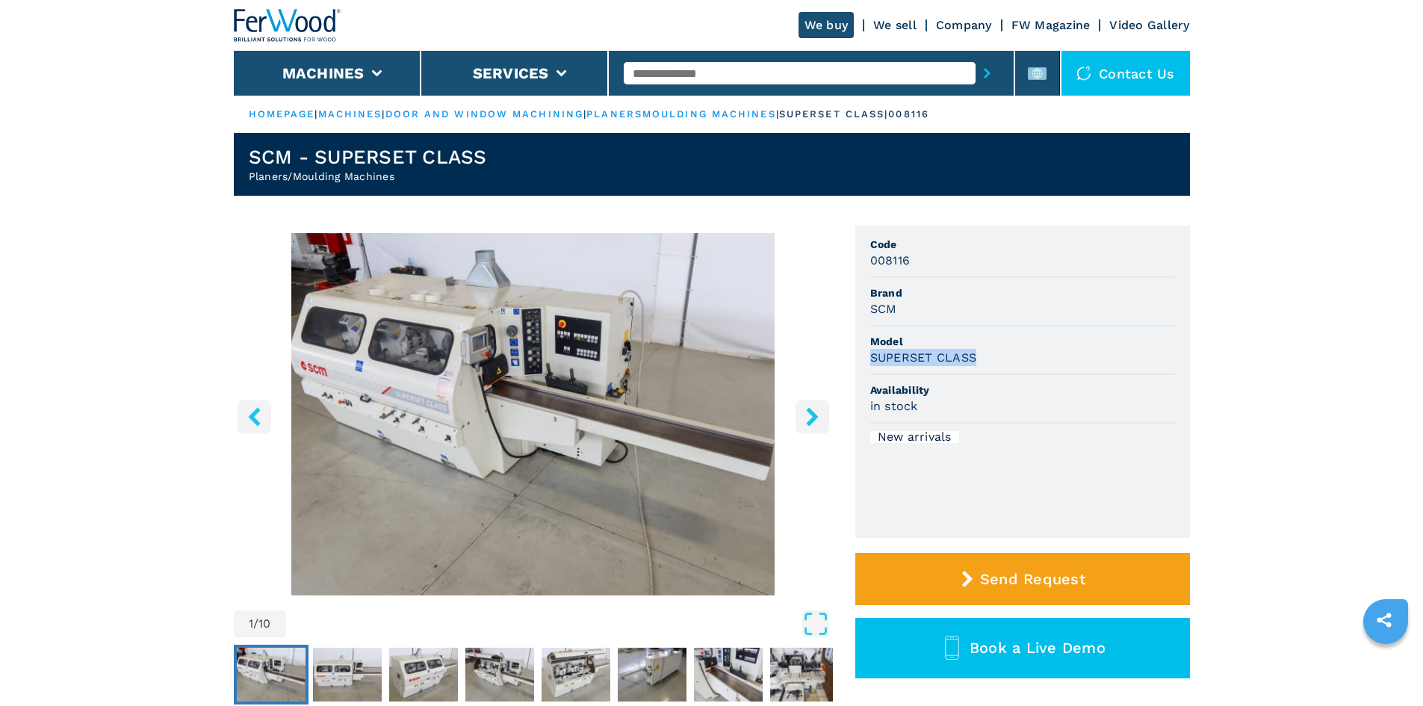
drag, startPoint x: 870, startPoint y: 359, endPoint x: 979, endPoint y: 365, distance: 109.3
click at [979, 365] on div "SUPERSET CLASS" at bounding box center [1022, 357] width 305 height 17
copy h3 "SUPERSET CLASS"
click at [987, 338] on span "Model" at bounding box center [1022, 341] width 305 height 15
drag, startPoint x: 869, startPoint y: 262, endPoint x: 911, endPoint y: 268, distance: 42.3
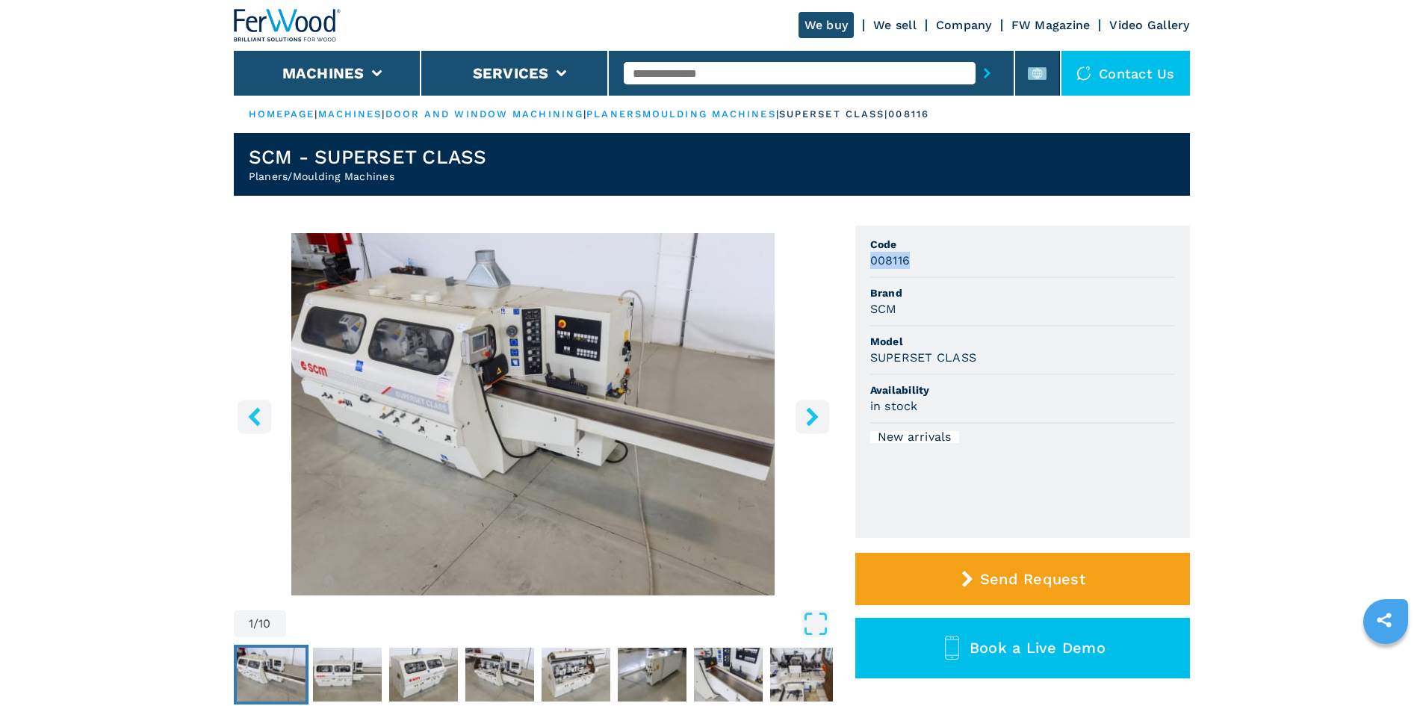
click at [911, 268] on div "008116" at bounding box center [1022, 260] width 305 height 17
copy h3 "008116"
